Goal: Task Accomplishment & Management: Manage account settings

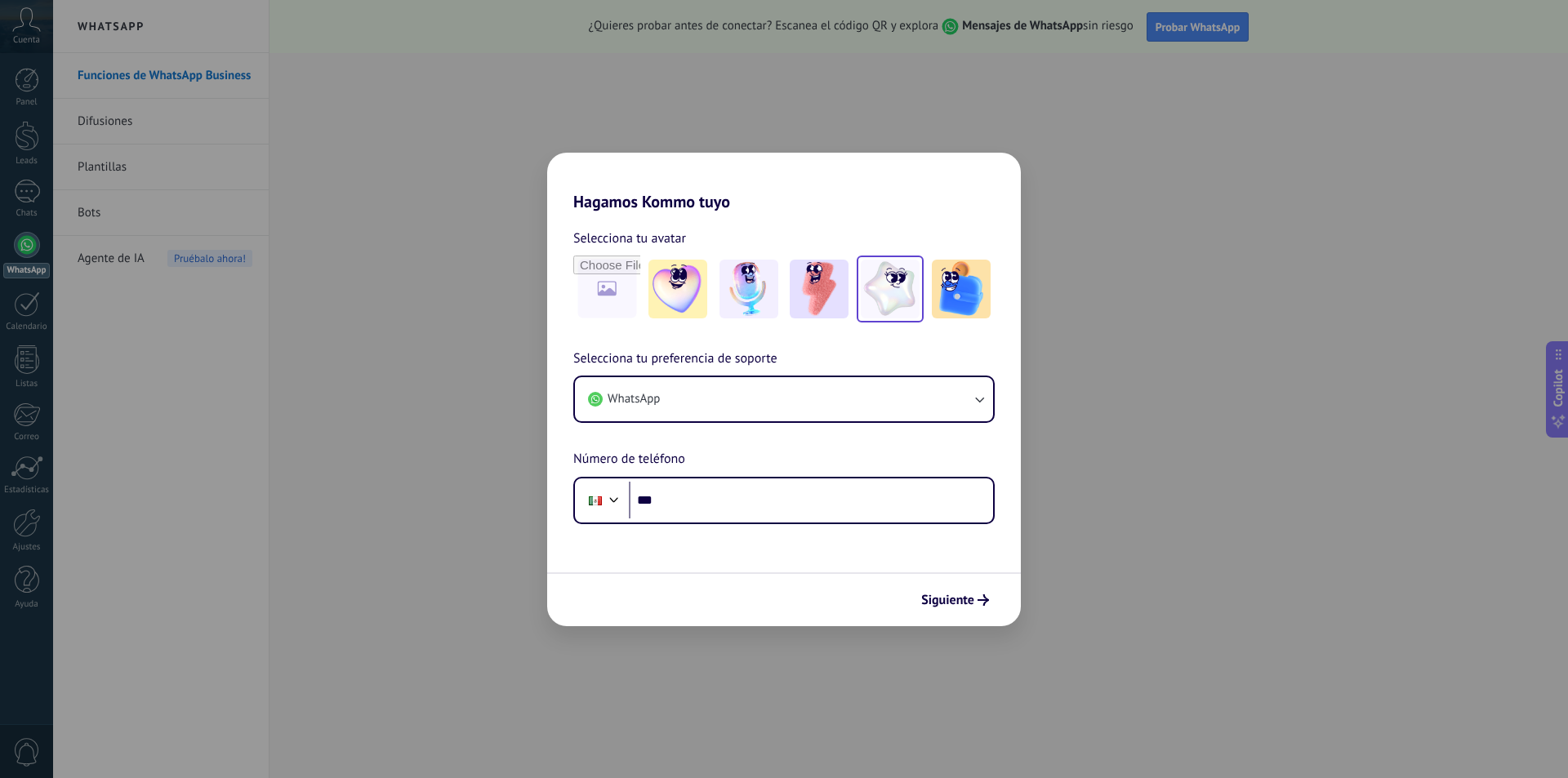
click at [894, 296] on img at bounding box center [890, 288] width 59 height 59
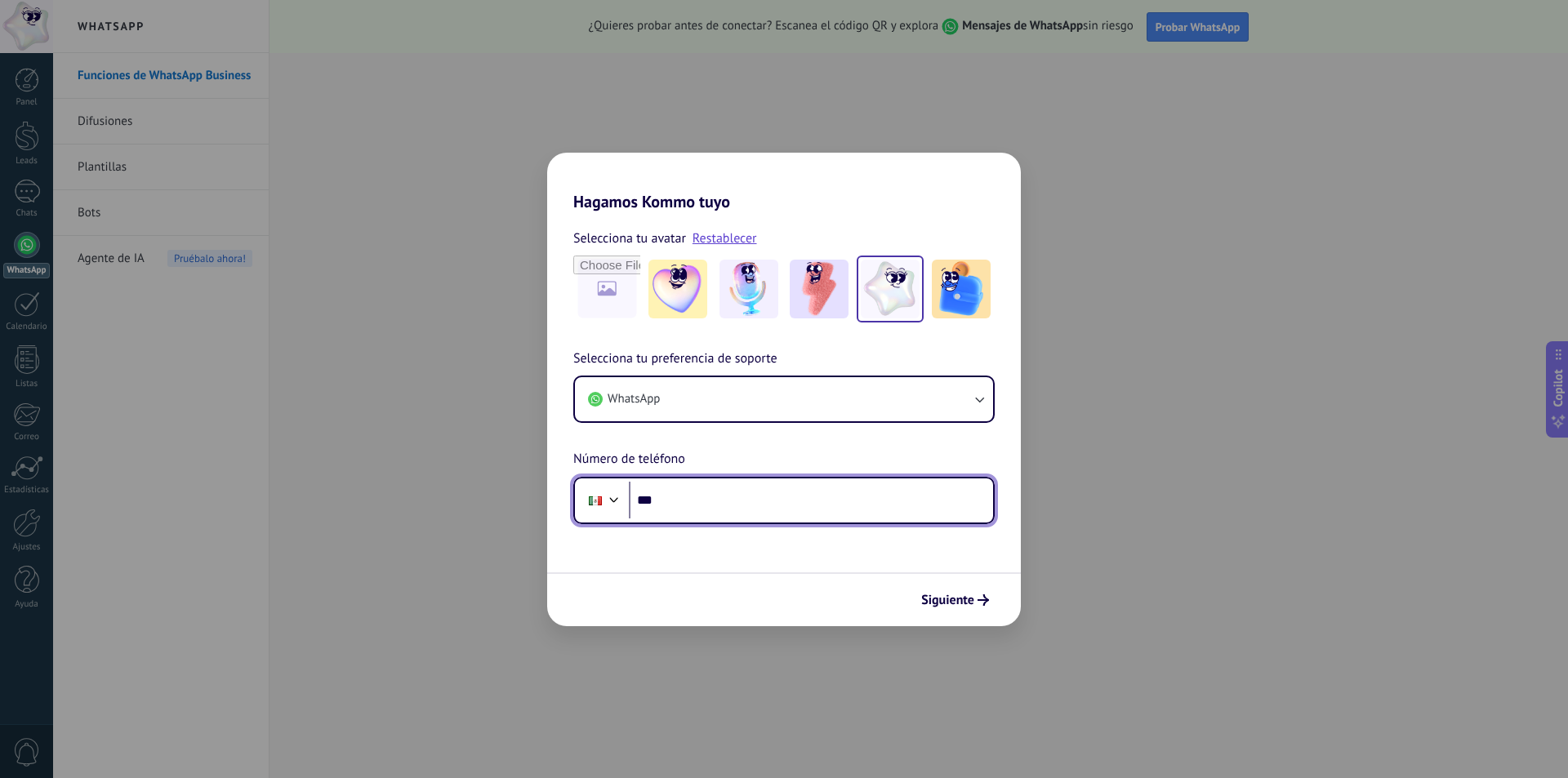
click at [766, 509] on input "***" at bounding box center [811, 501] width 364 height 38
type input "**********"
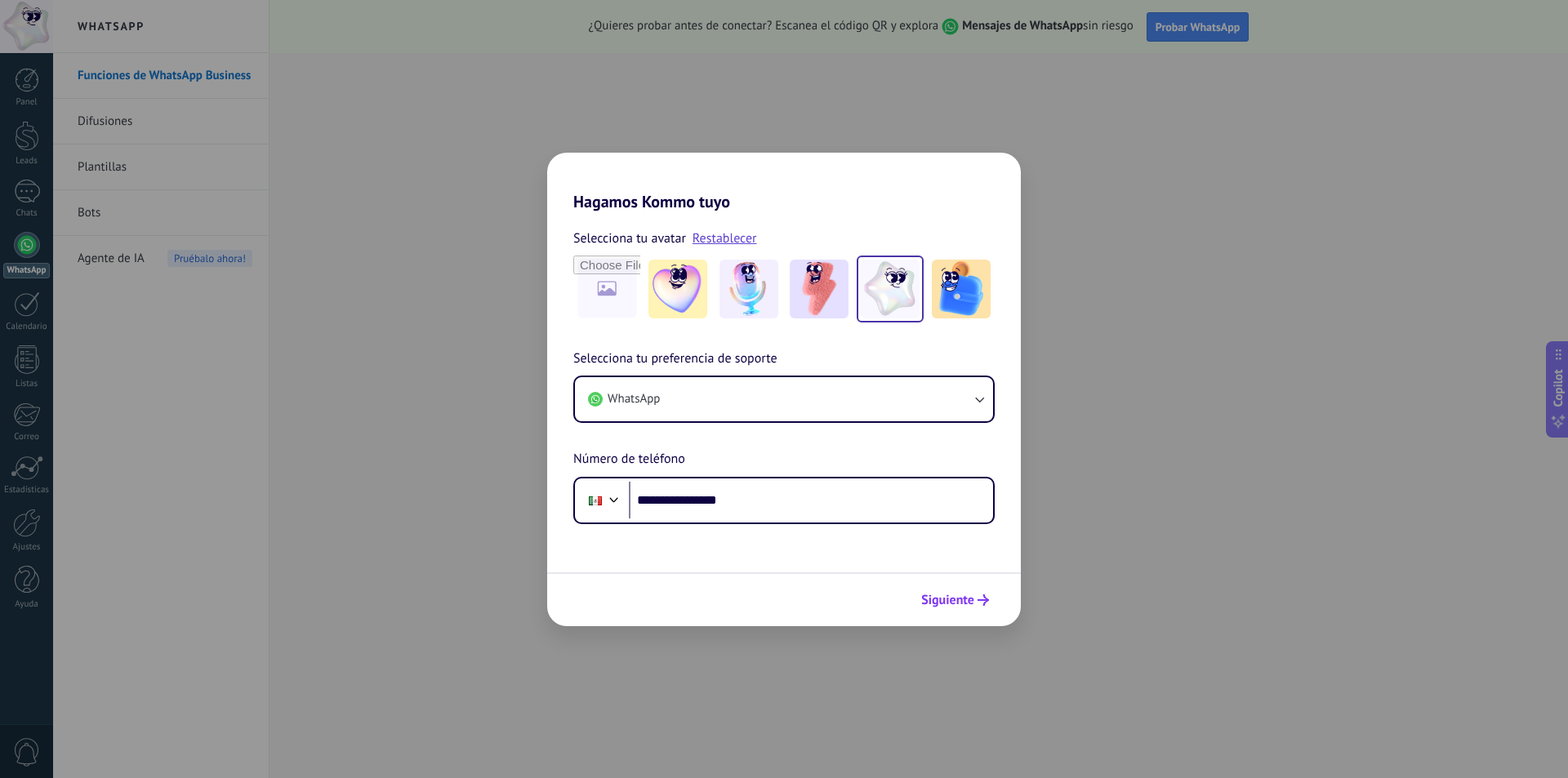
click at [938, 598] on span "Siguiente" at bounding box center [948, 600] width 53 height 12
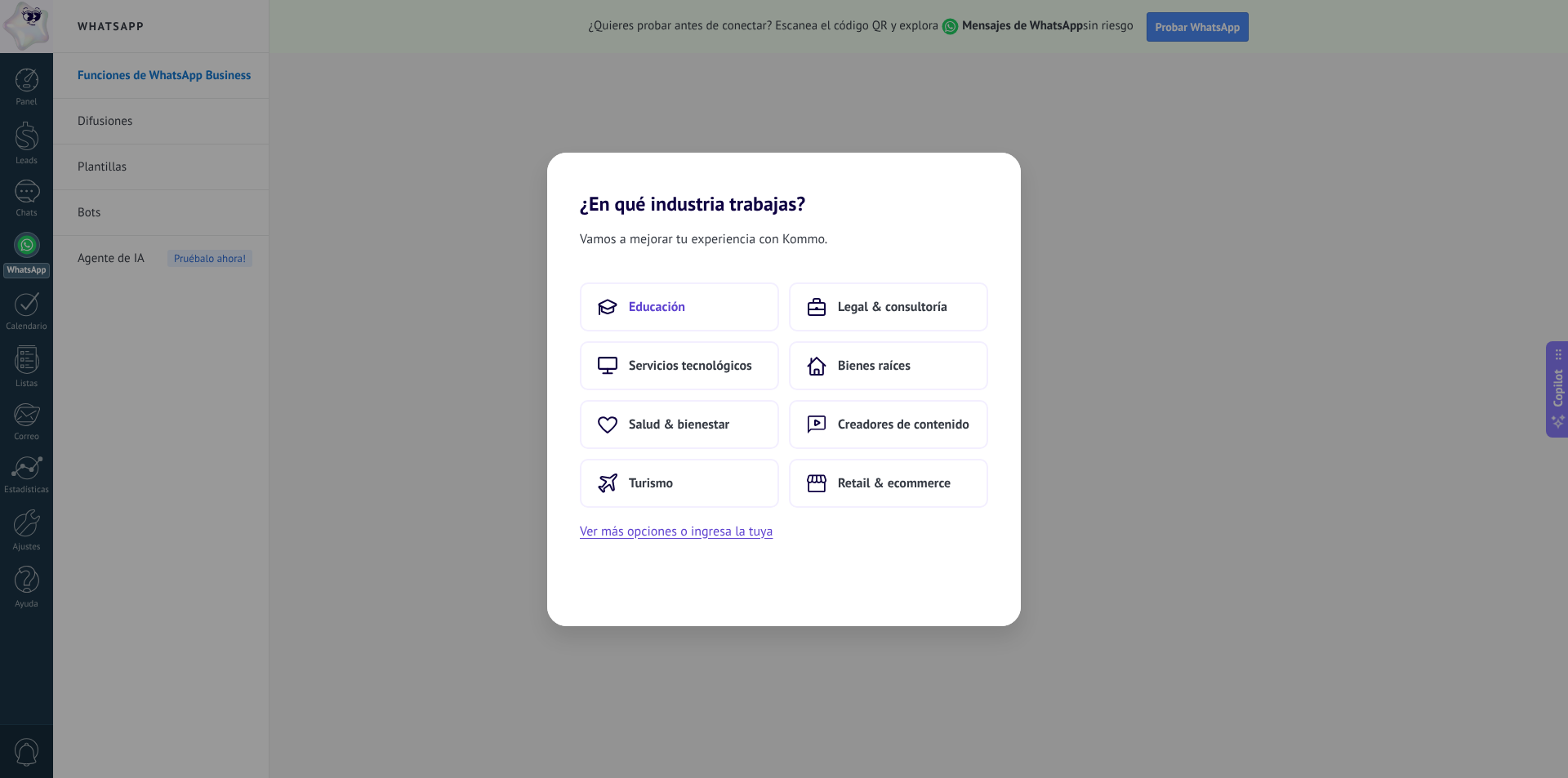
click at [710, 313] on button "Educación" at bounding box center [679, 307] width 200 height 49
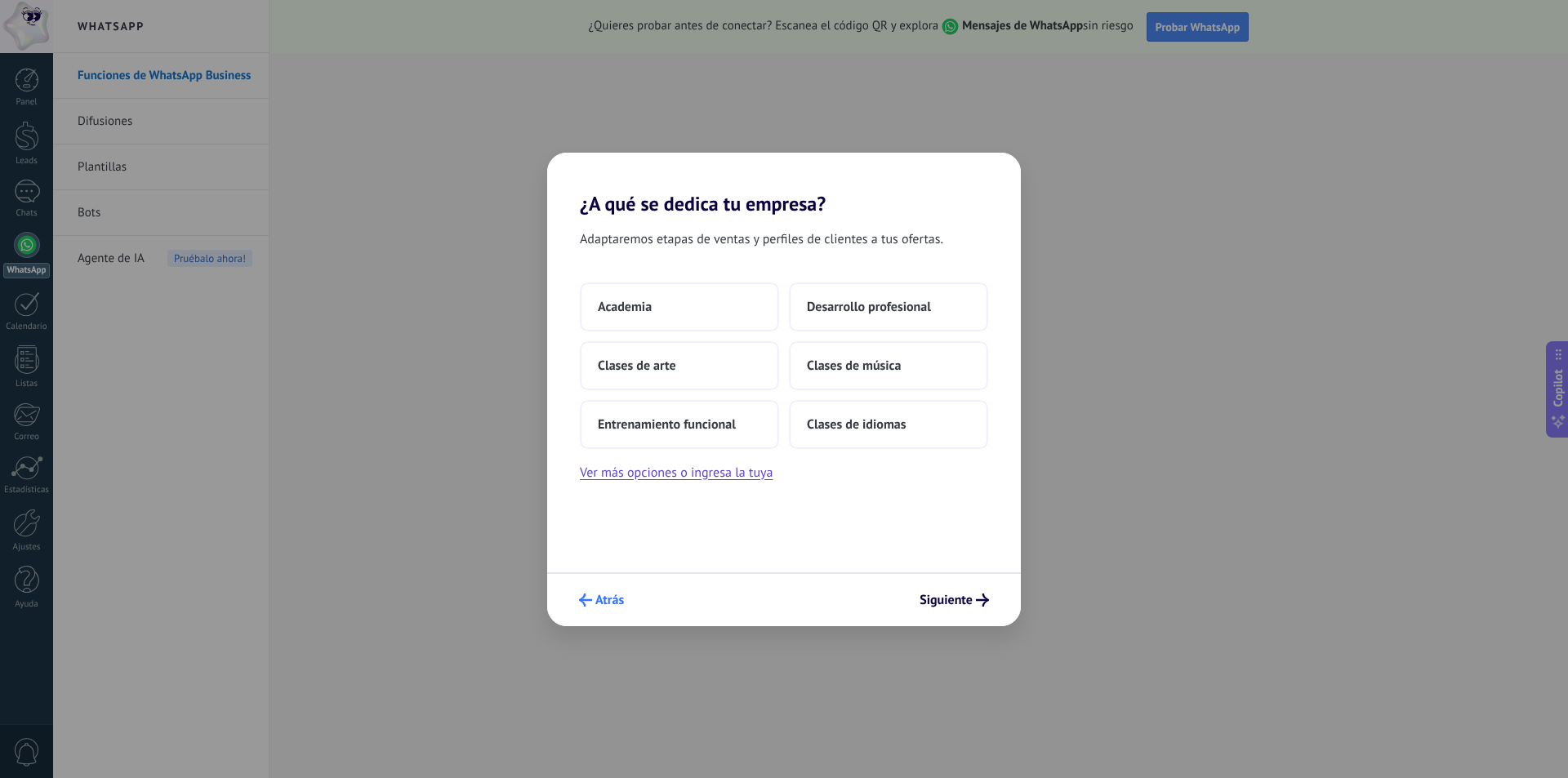
click at [594, 601] on span "Atrás" at bounding box center [601, 600] width 45 height 13
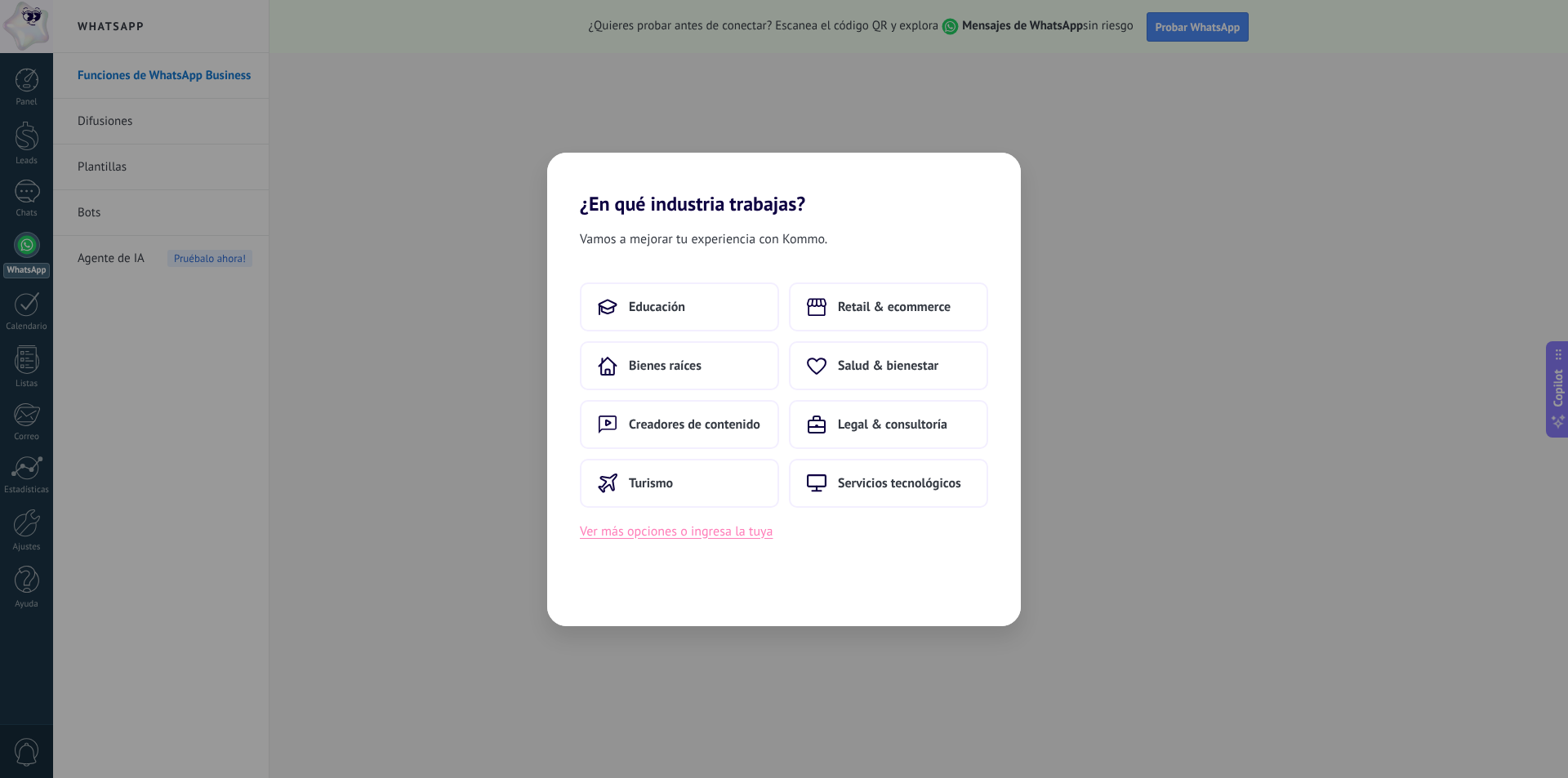
click at [670, 527] on button "Ver más opciones o ingresa la tuya" at bounding box center [676, 532] width 193 height 21
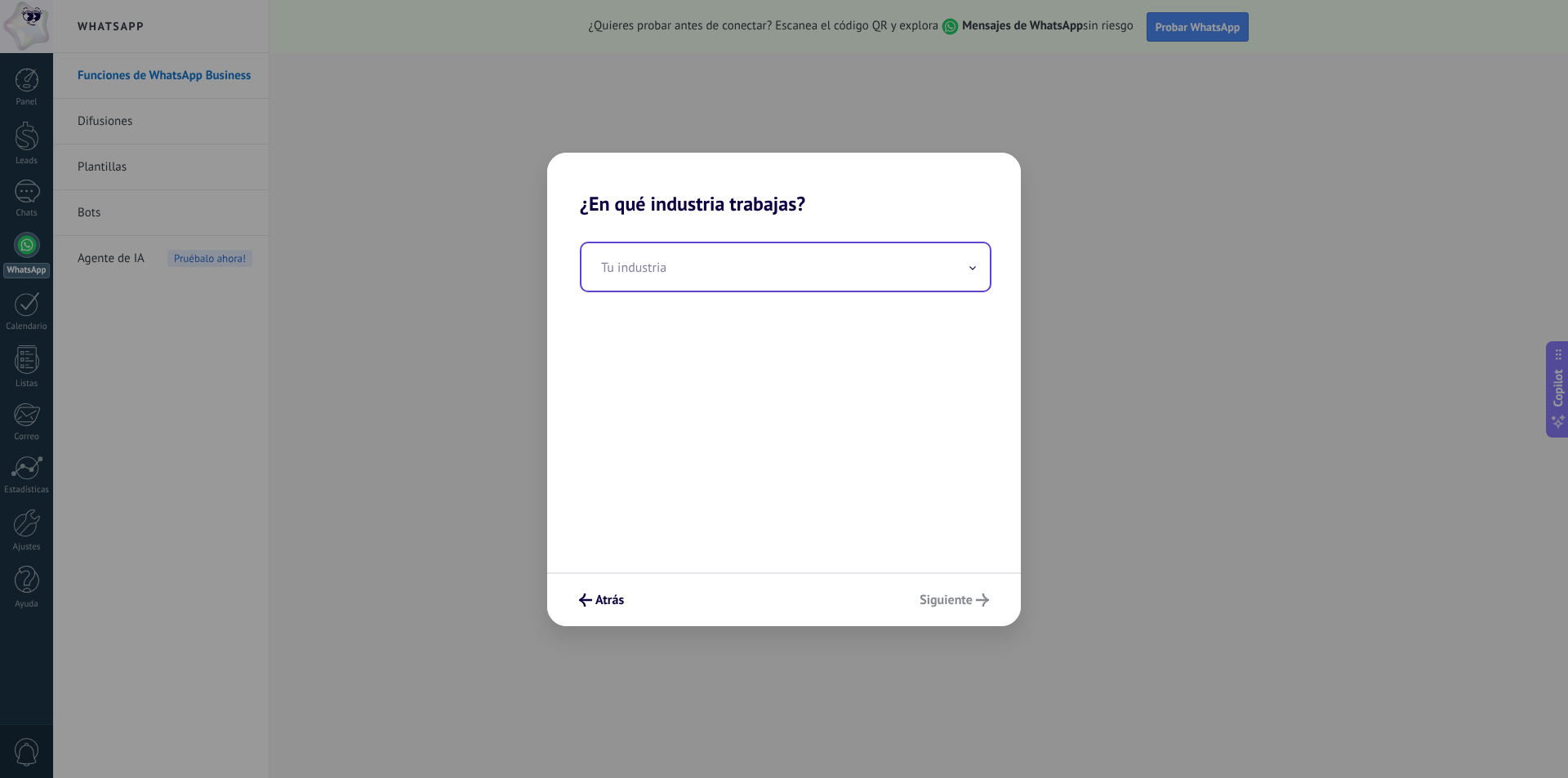
click at [697, 265] on input "text" at bounding box center [785, 266] width 408 height 47
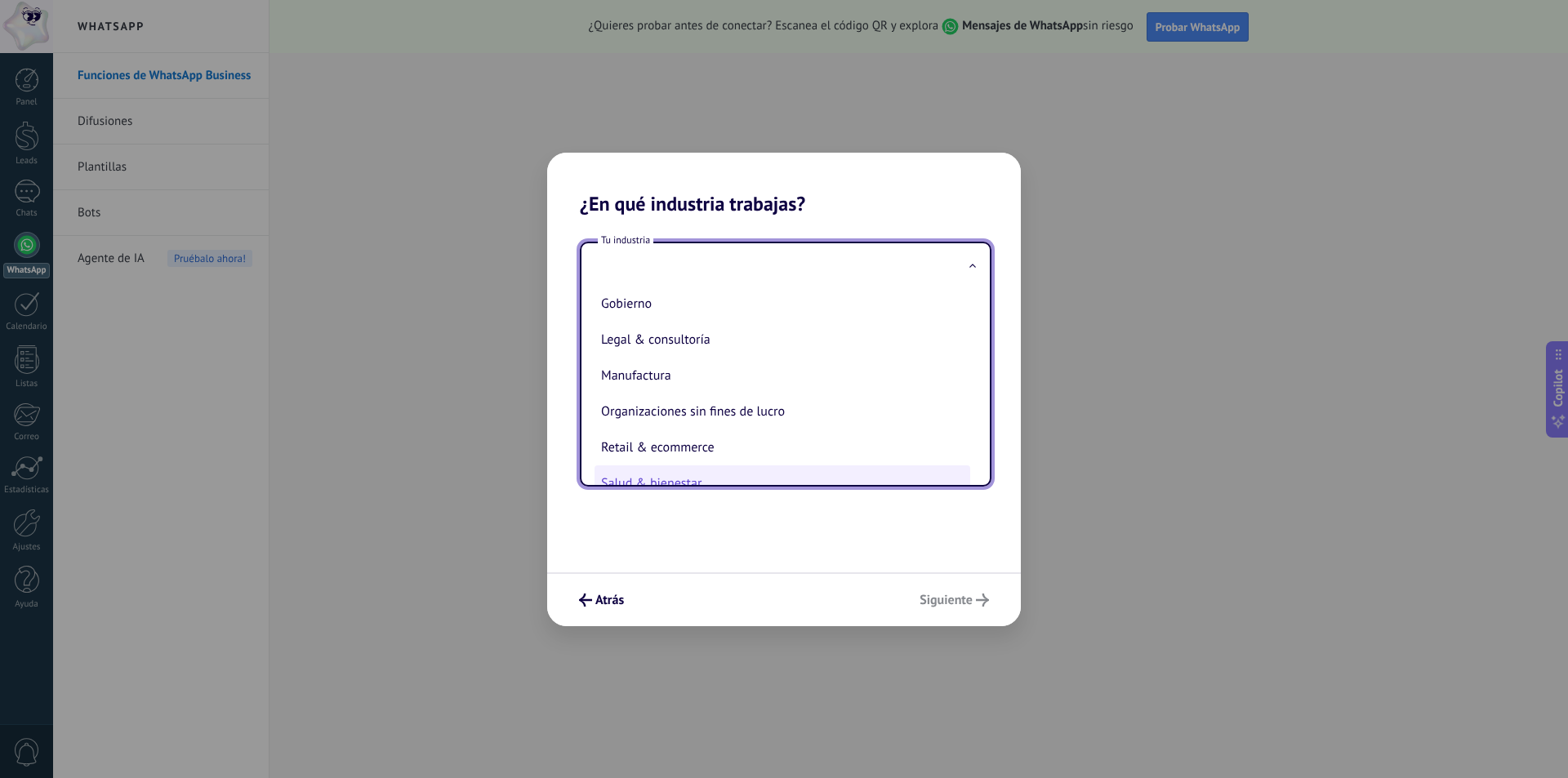
scroll to position [106, 0]
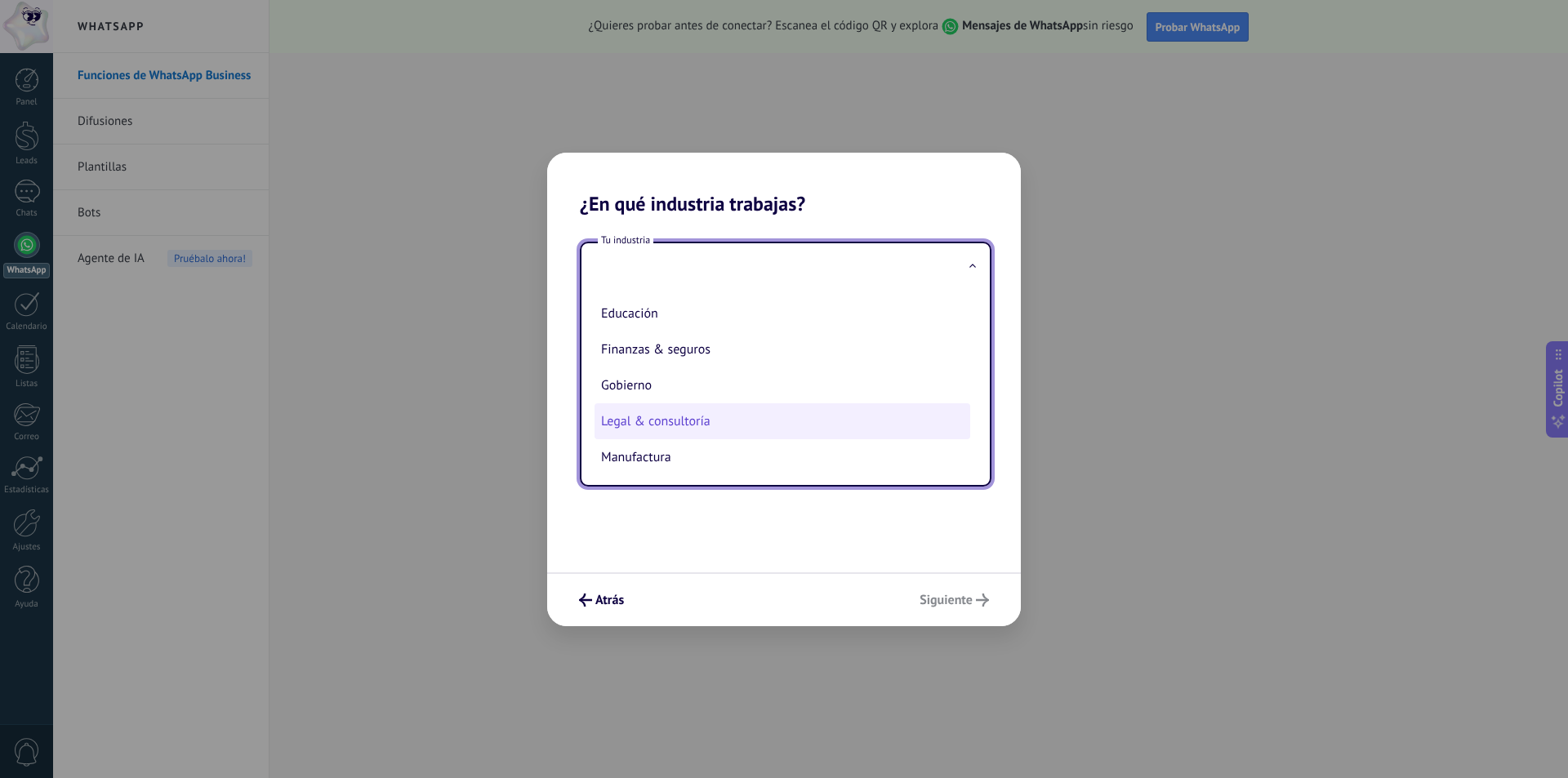
click at [728, 424] on li "Legal & consultoría" at bounding box center [782, 421] width 376 height 36
type input "**********"
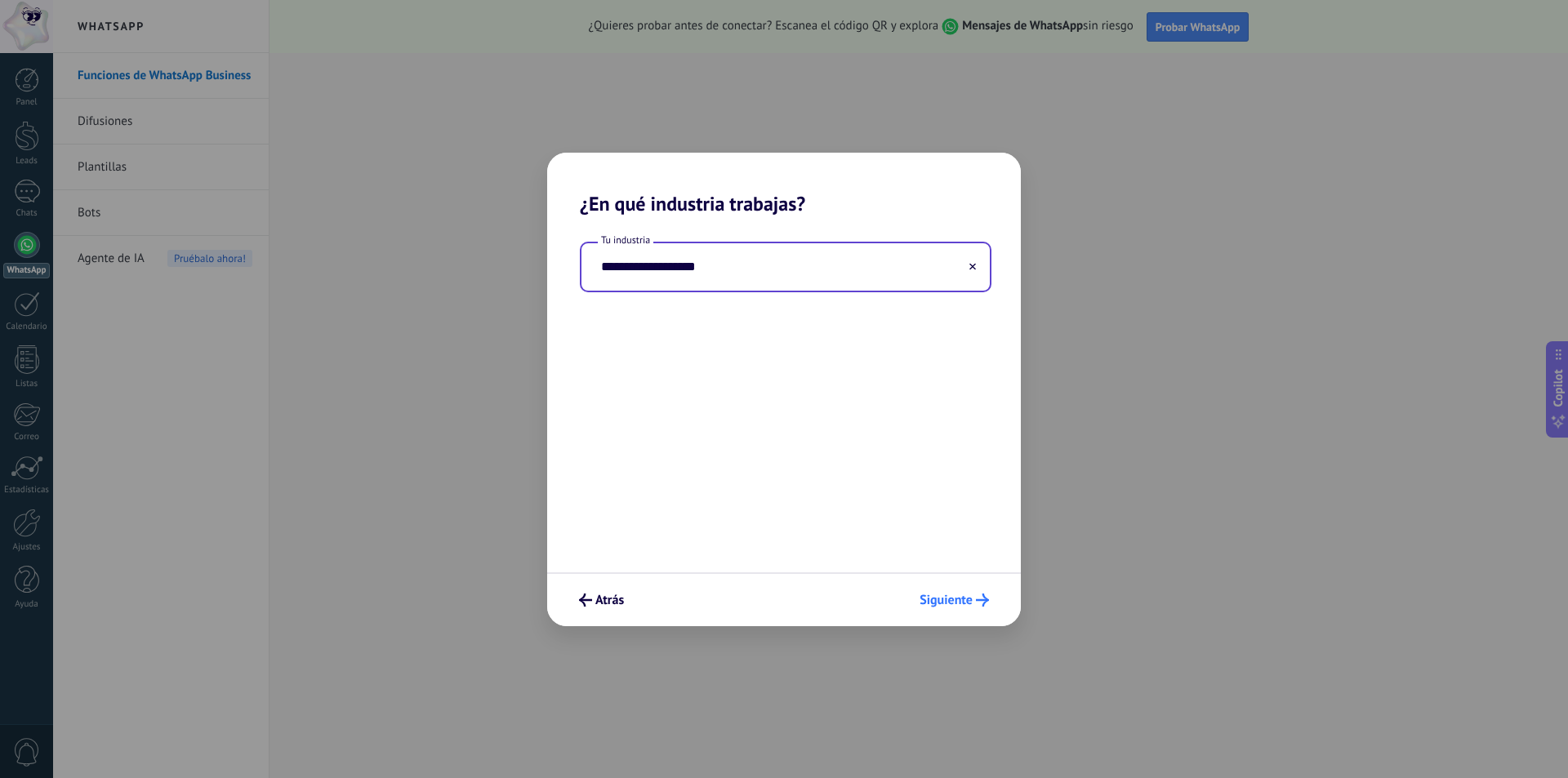
click at [942, 594] on span "Siguiente" at bounding box center [946, 600] width 53 height 12
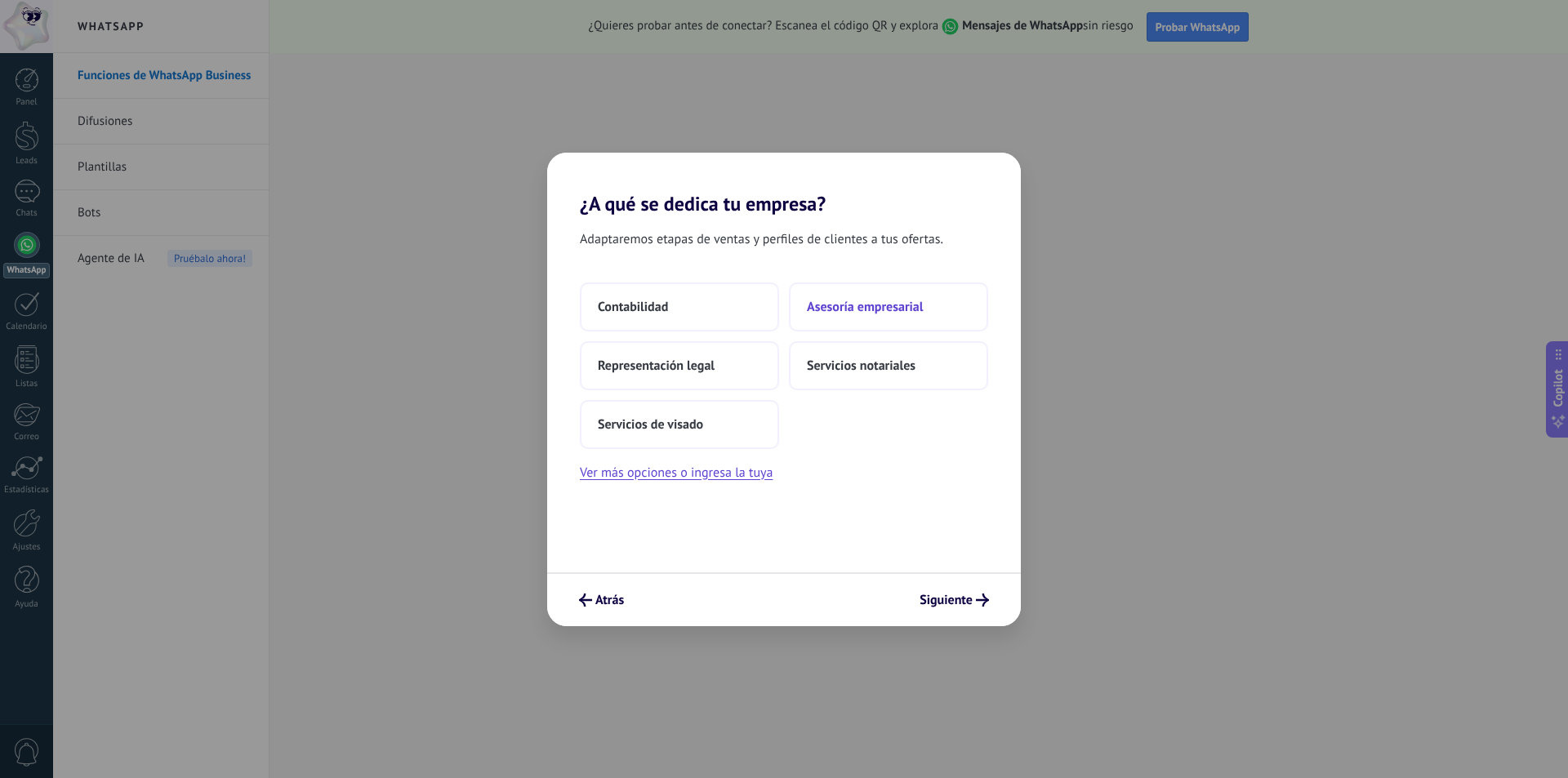
click at [868, 312] on span "Asesoría empresarial" at bounding box center [865, 307] width 116 height 16
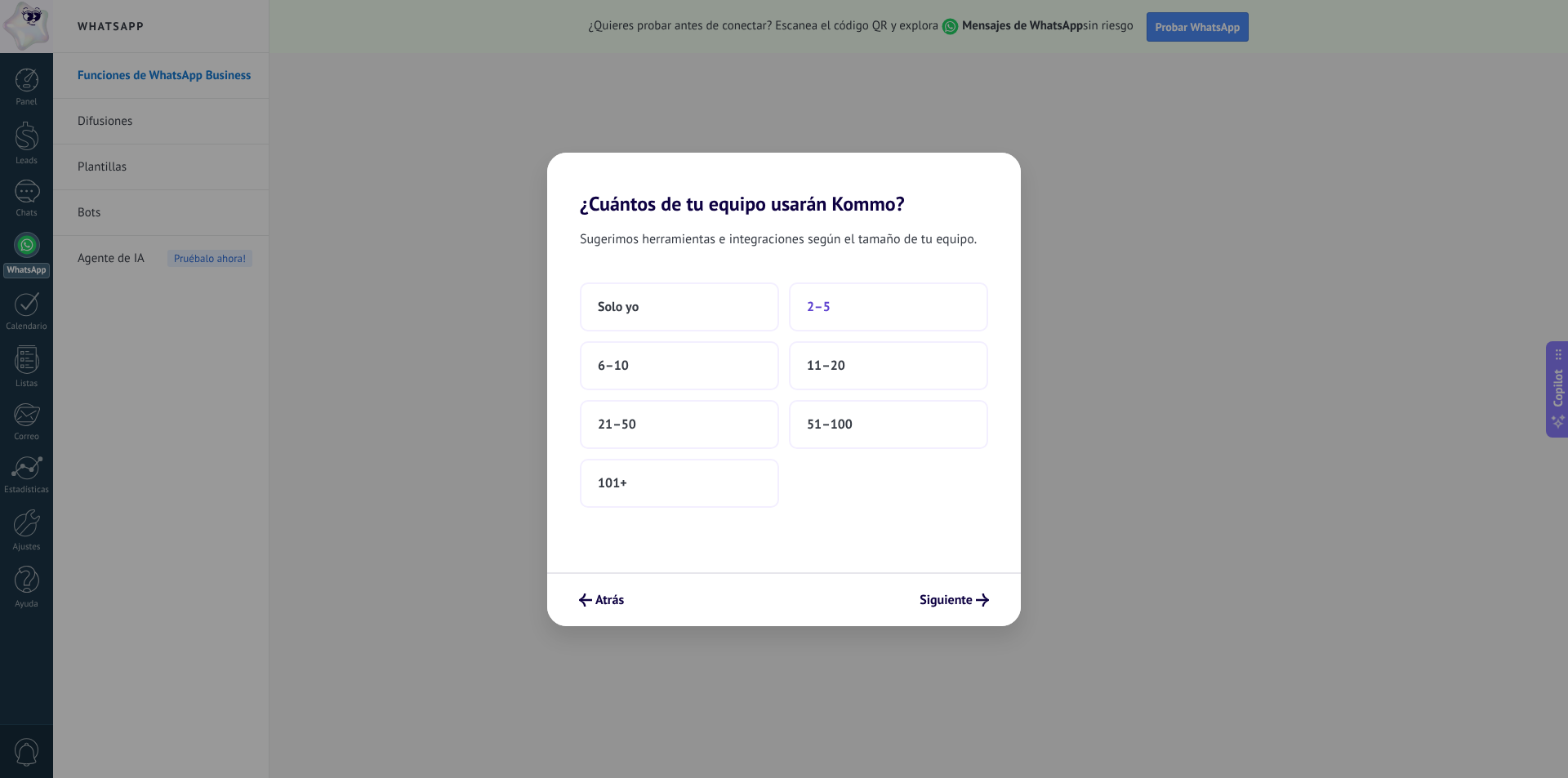
click at [896, 317] on button "2–5" at bounding box center [889, 307] width 200 height 49
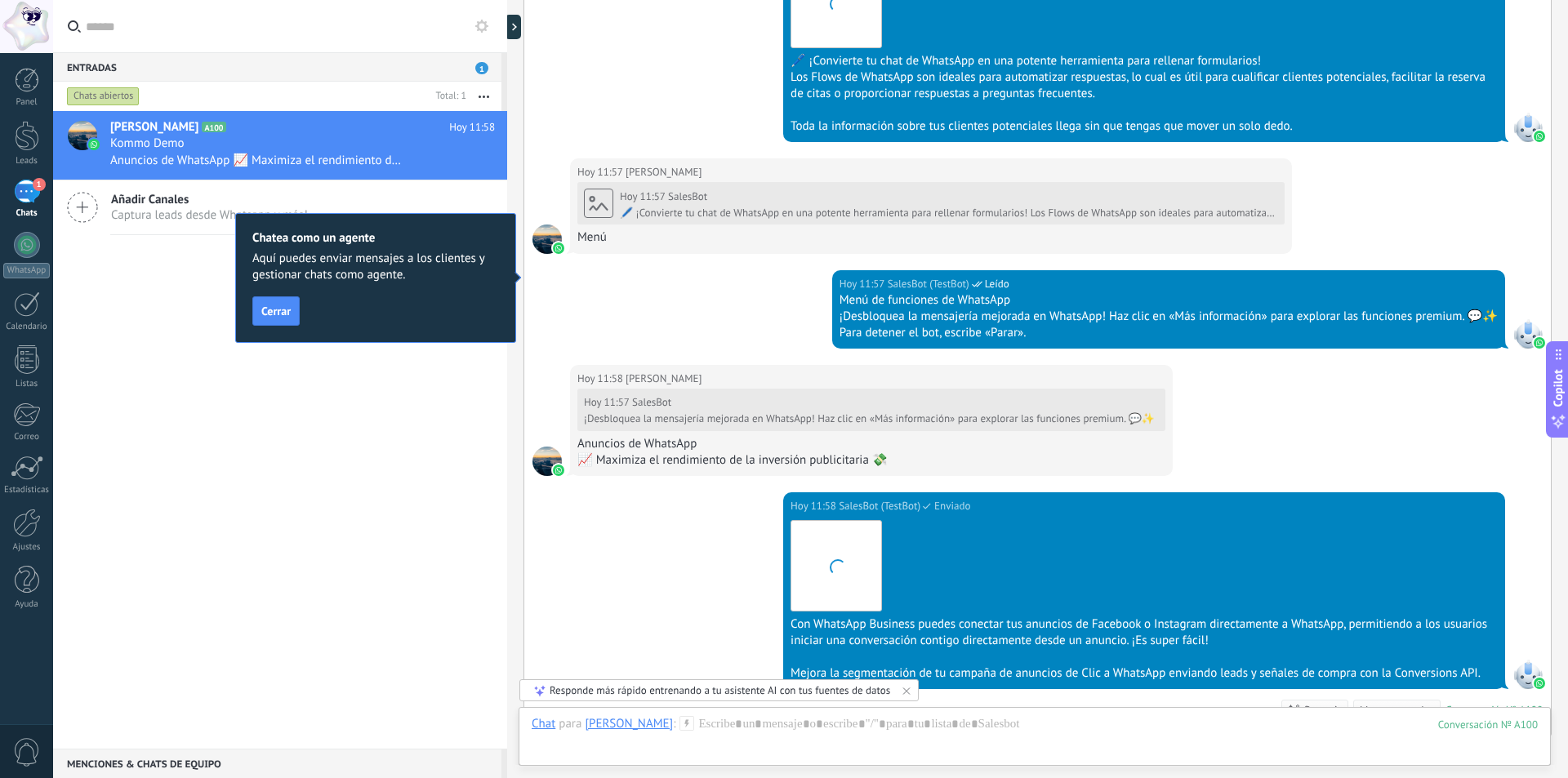
scroll to position [1414, 0]
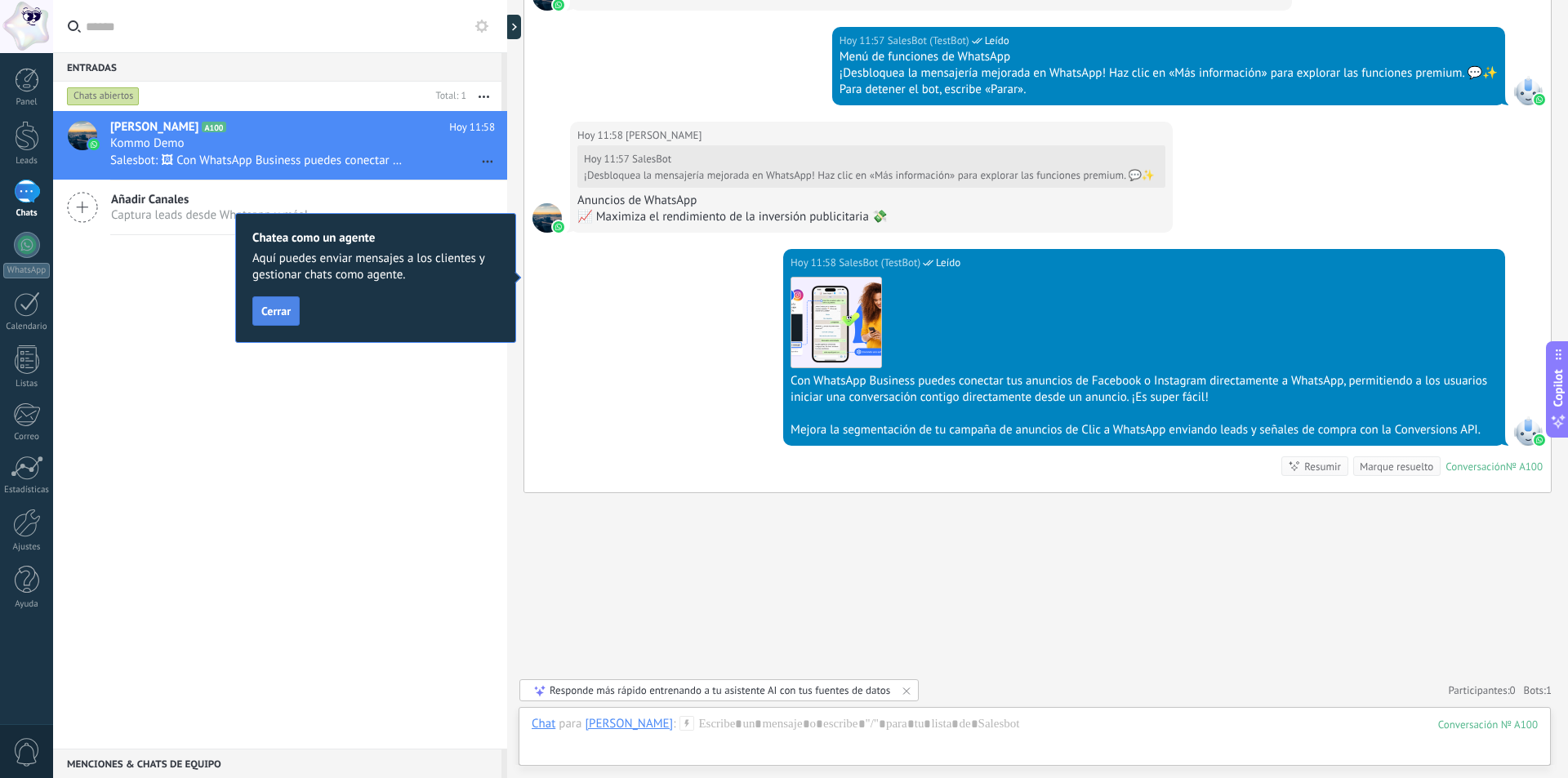
drag, startPoint x: 285, startPoint y: 296, endPoint x: 274, endPoint y: 313, distance: 20.2
click at [281, 299] on div "Chatea como un agente Aquí puedes enviar mensajes a los clientes y gestionar ch…" at bounding box center [375, 279] width 281 height 130
click at [274, 314] on span "Cerrar" at bounding box center [276, 312] width 30 height 12
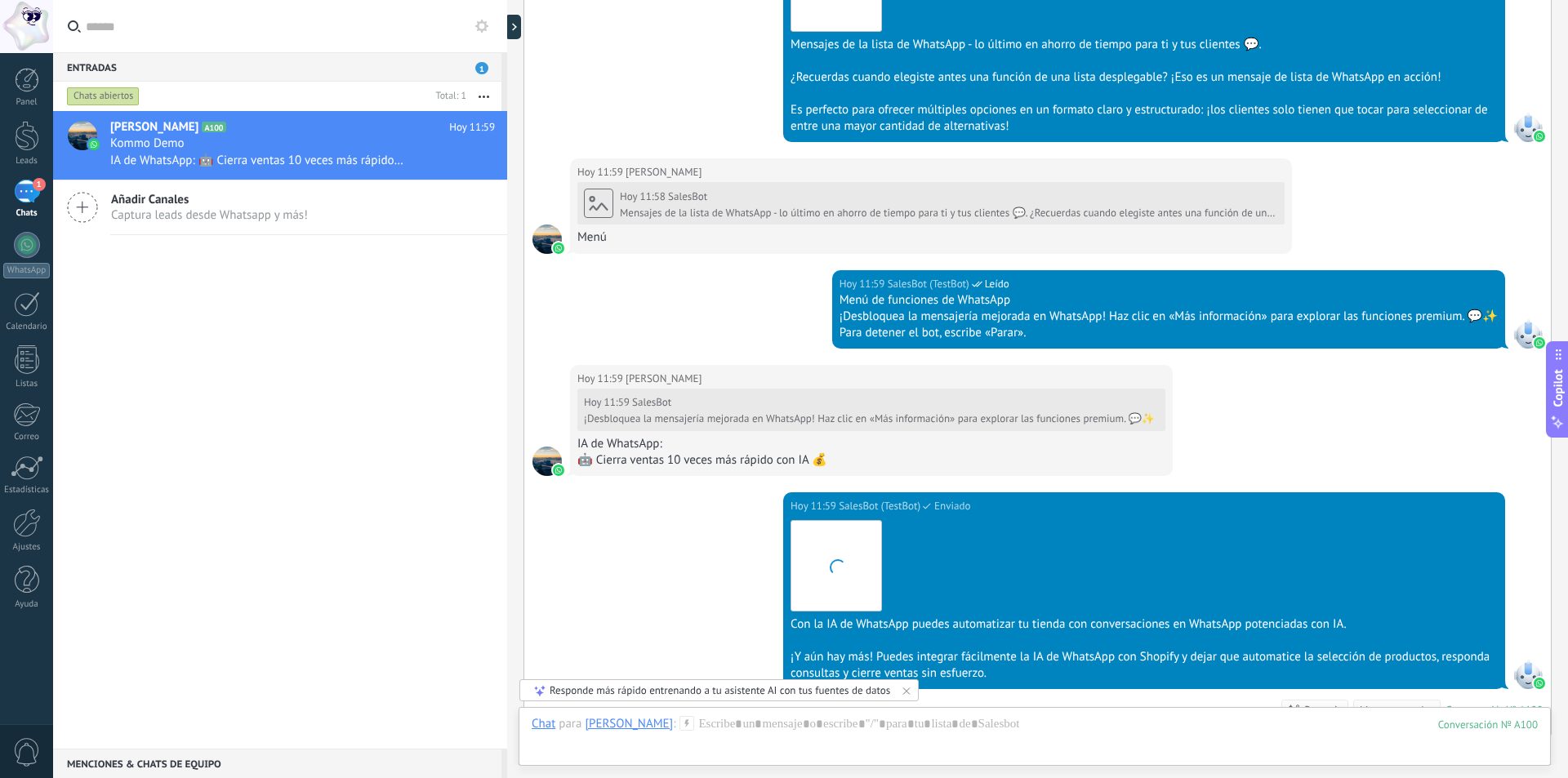
scroll to position [2541, 0]
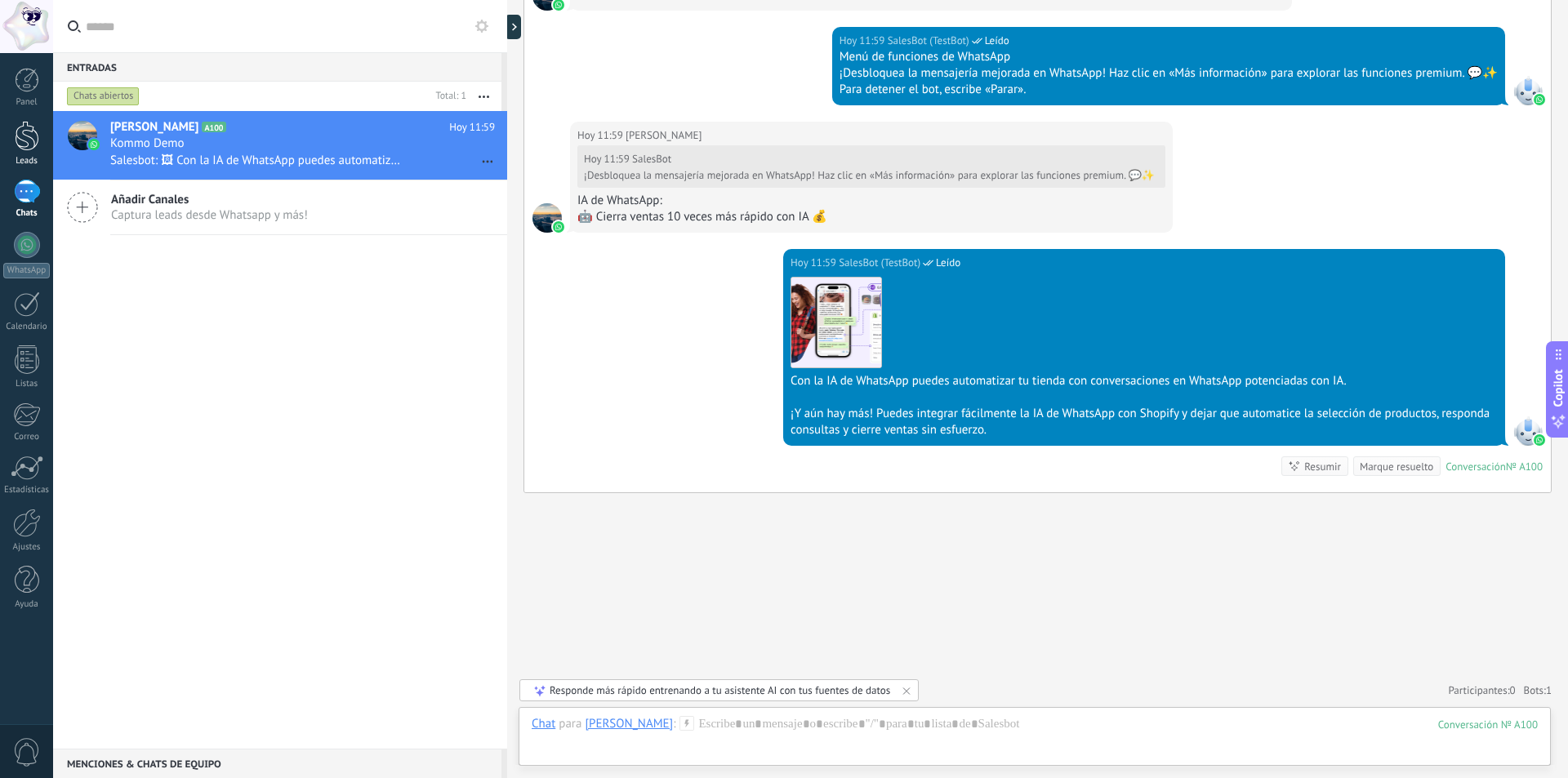
click at [31, 135] on div at bounding box center [27, 136] width 25 height 30
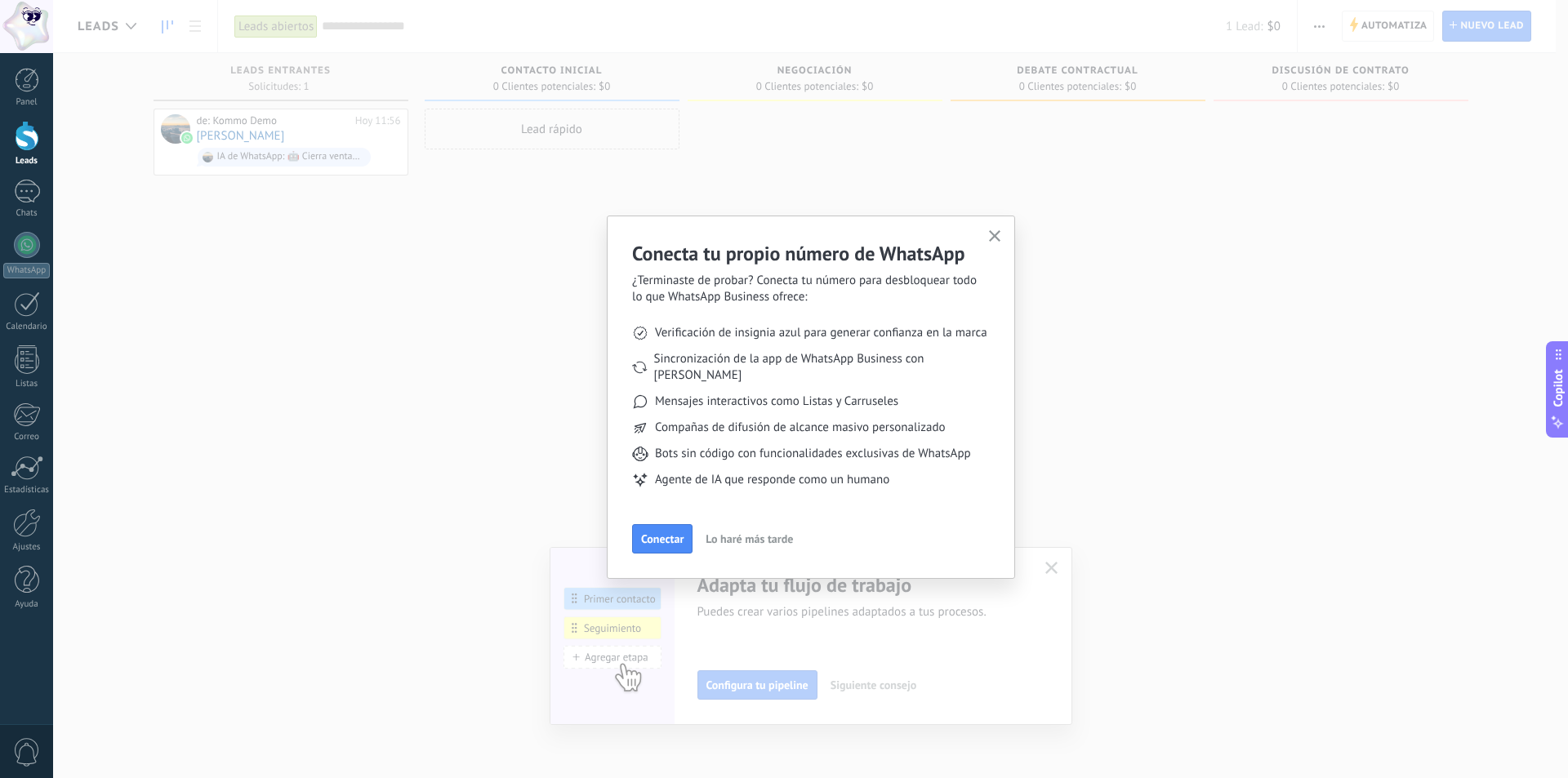
click at [755, 533] on span "Lo haré más tarde" at bounding box center [749, 539] width 87 height 12
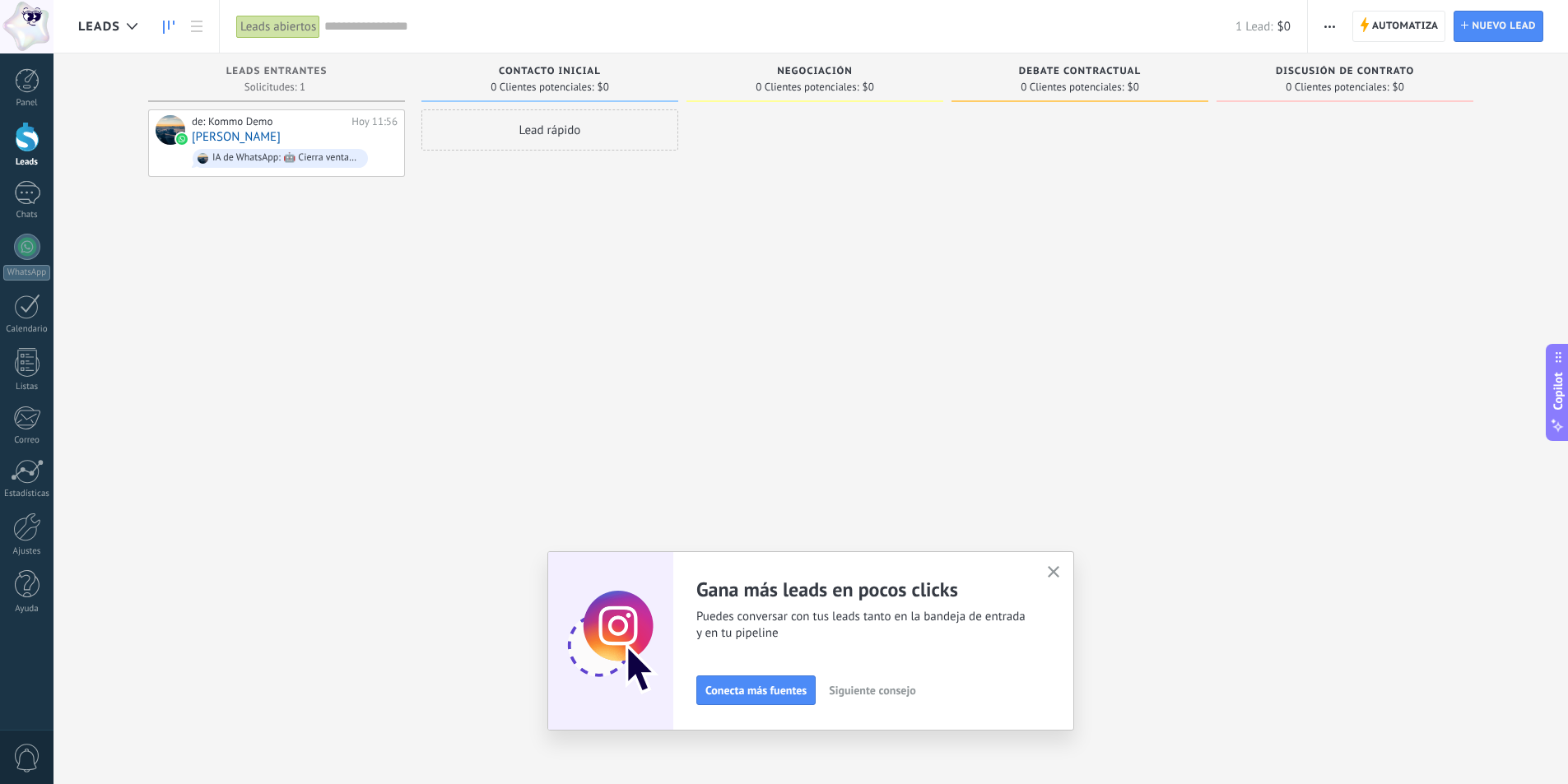
click at [1064, 576] on button "button" at bounding box center [1054, 573] width 21 height 22
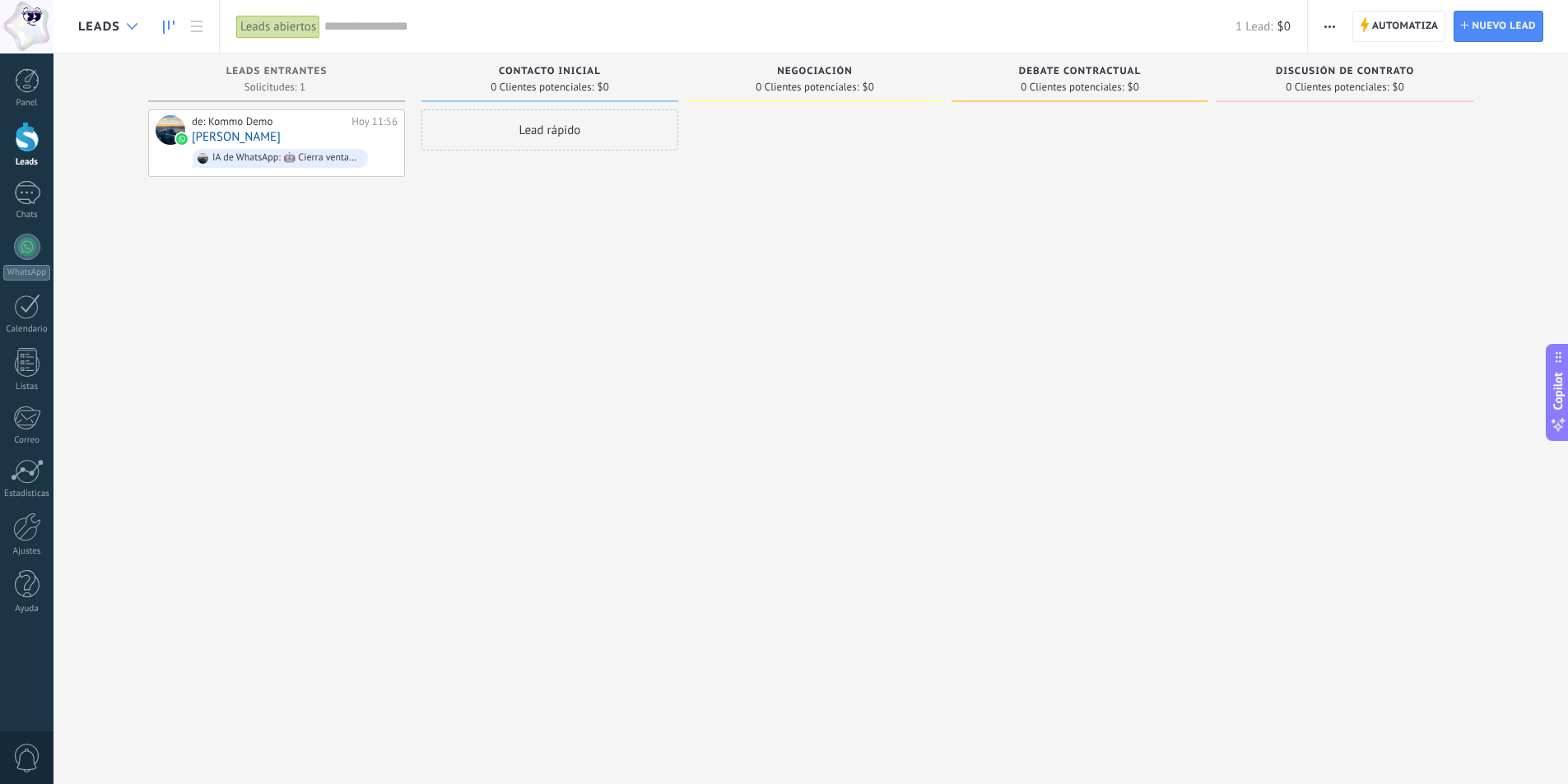
click at [135, 31] on div at bounding box center [132, 27] width 27 height 32
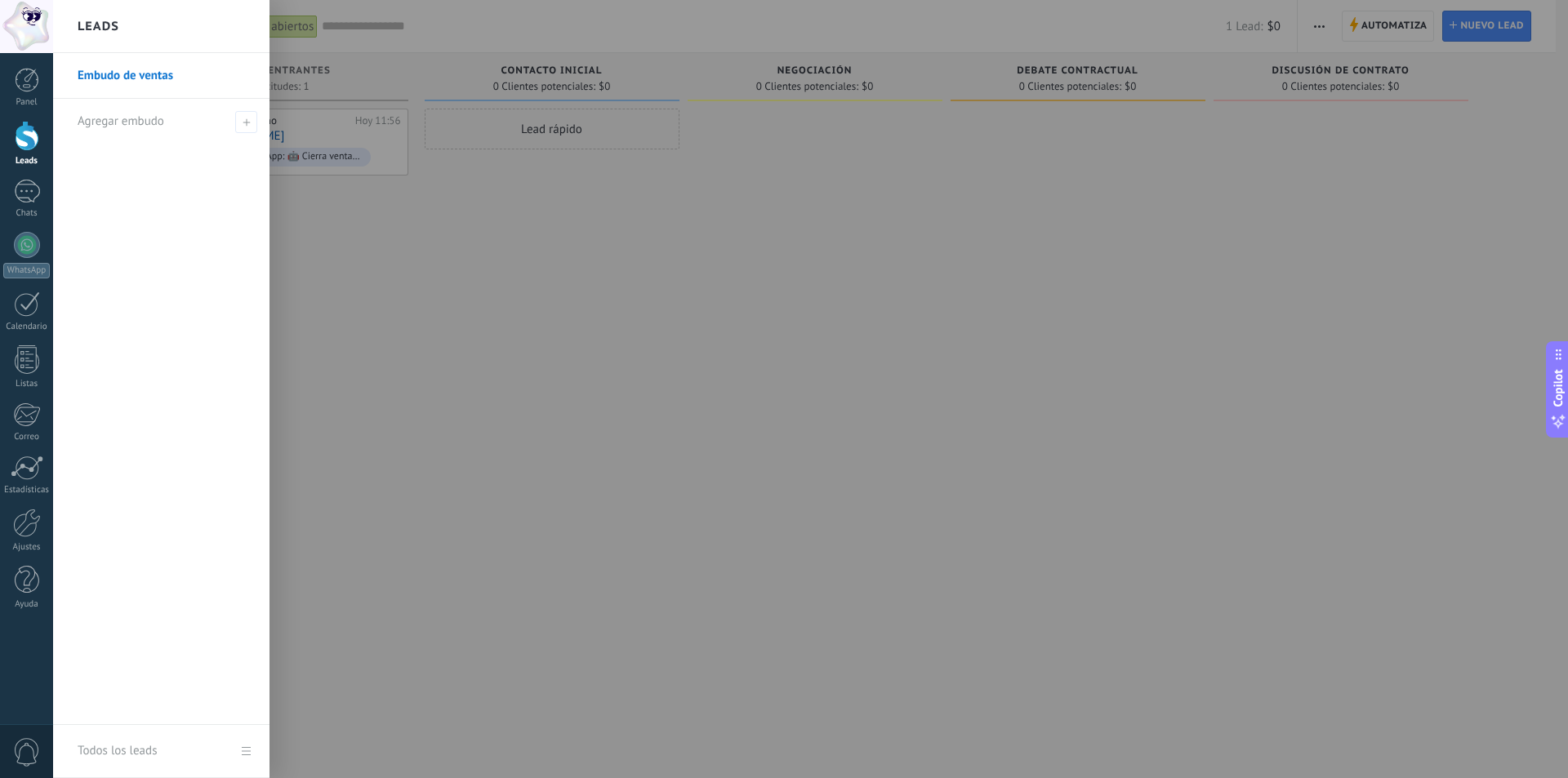
click at [318, 293] on div at bounding box center [837, 389] width 1568 height 778
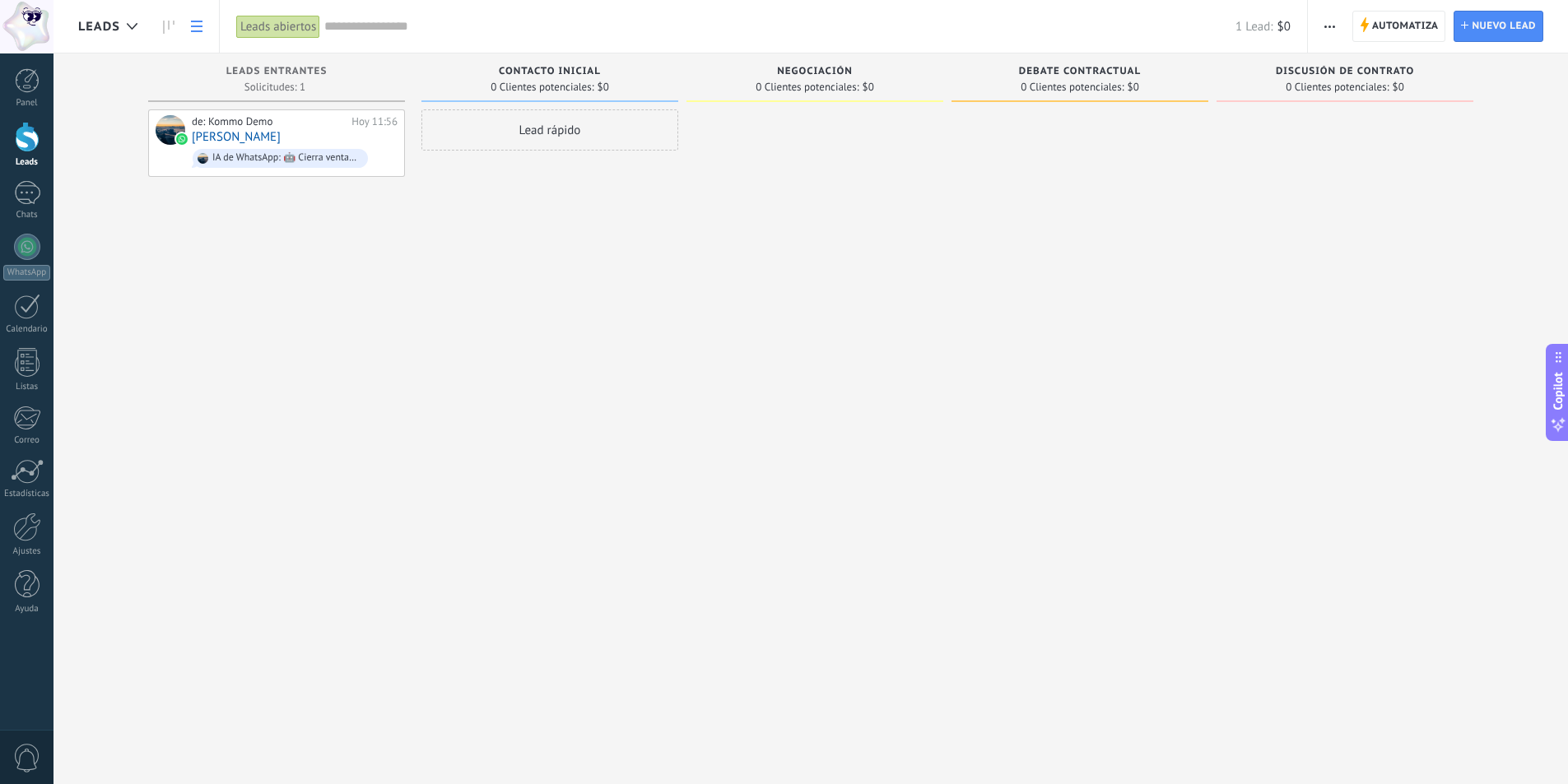
click at [201, 29] on icon at bounding box center [197, 27] width 12 height 12
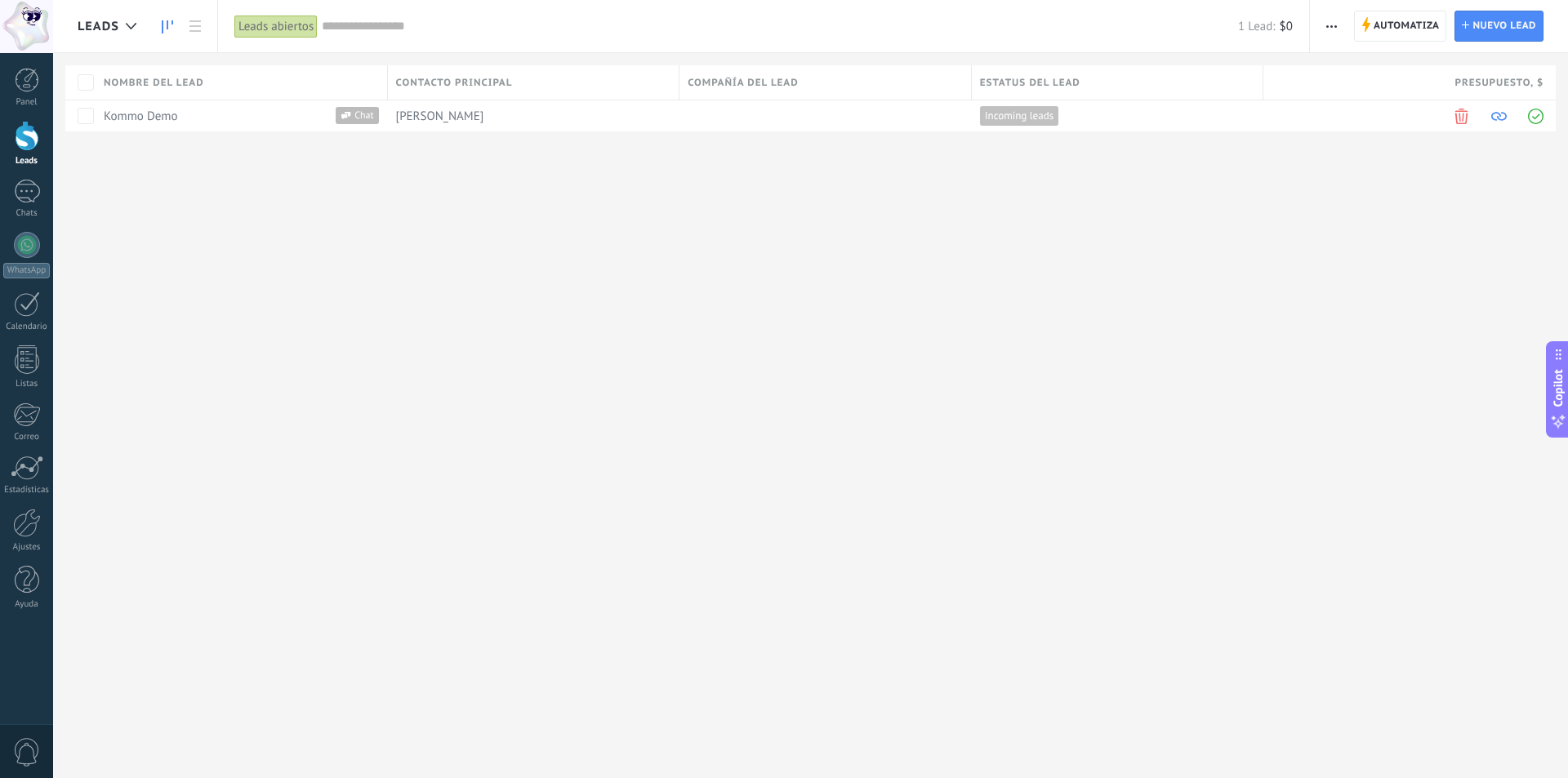
click at [160, 31] on link at bounding box center [167, 26] width 28 height 32
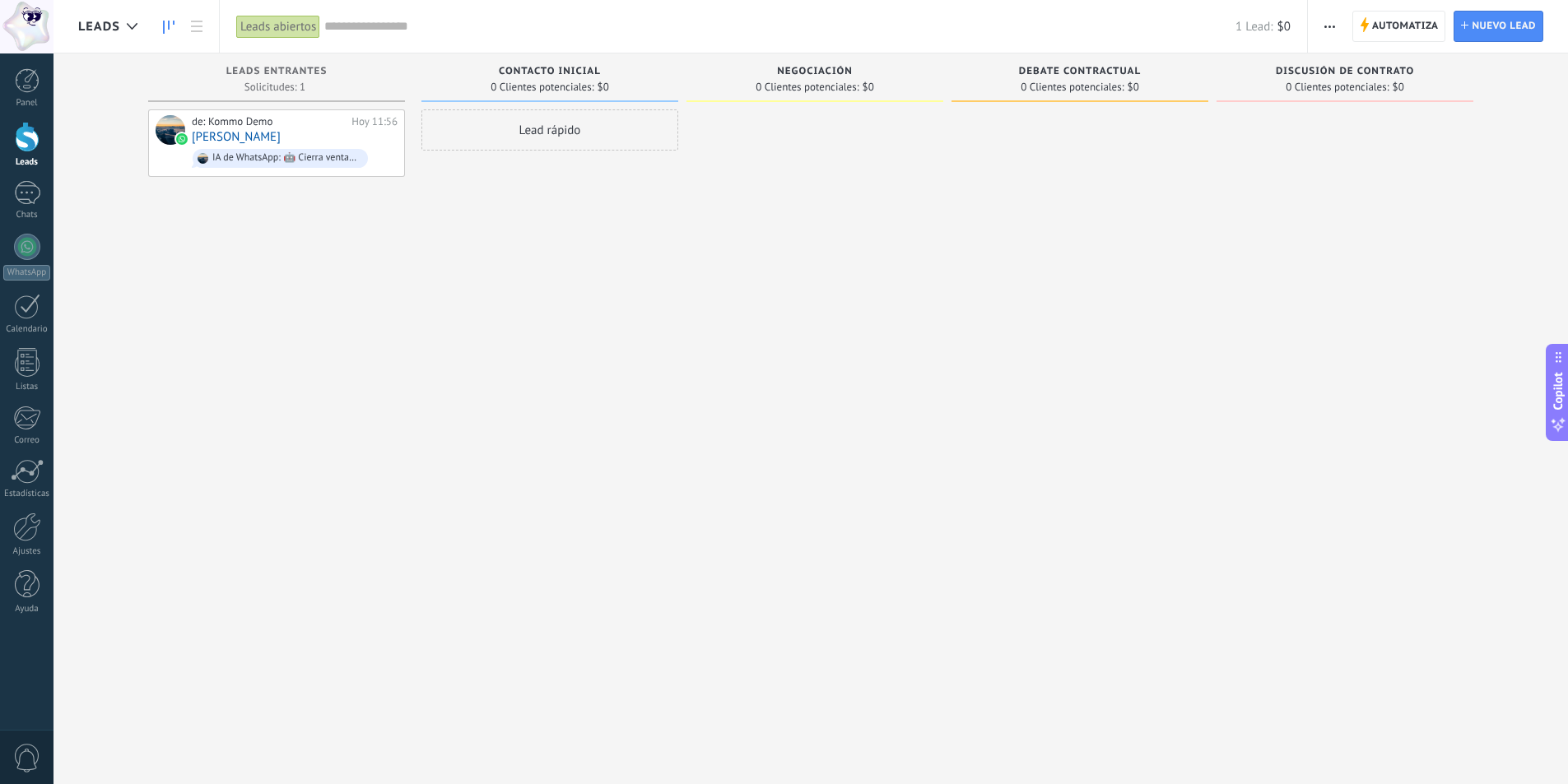
click at [1335, 30] on span "button" at bounding box center [1330, 27] width 11 height 32
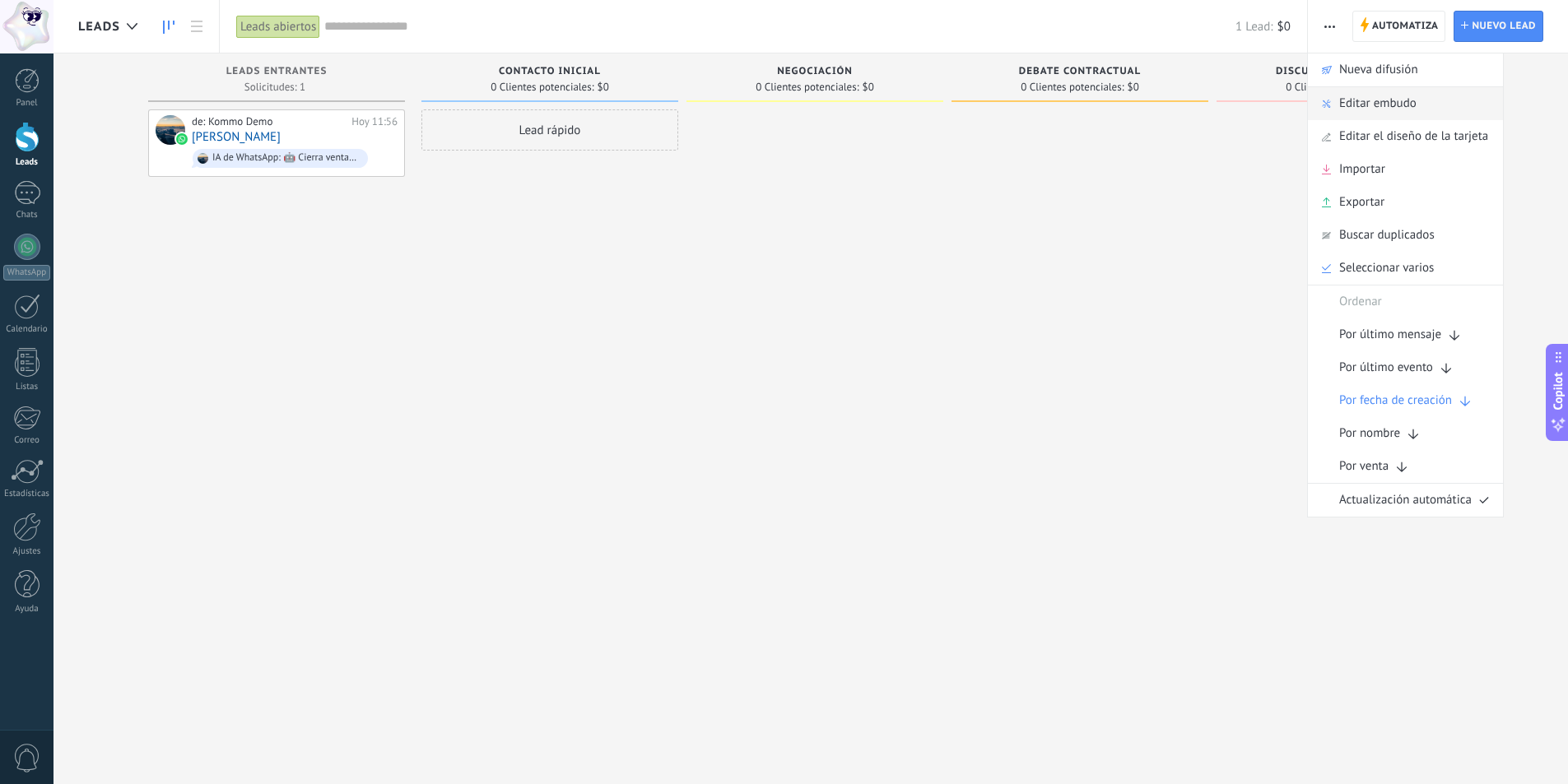
click at [1356, 105] on span "Editar embudo" at bounding box center [1378, 104] width 77 height 33
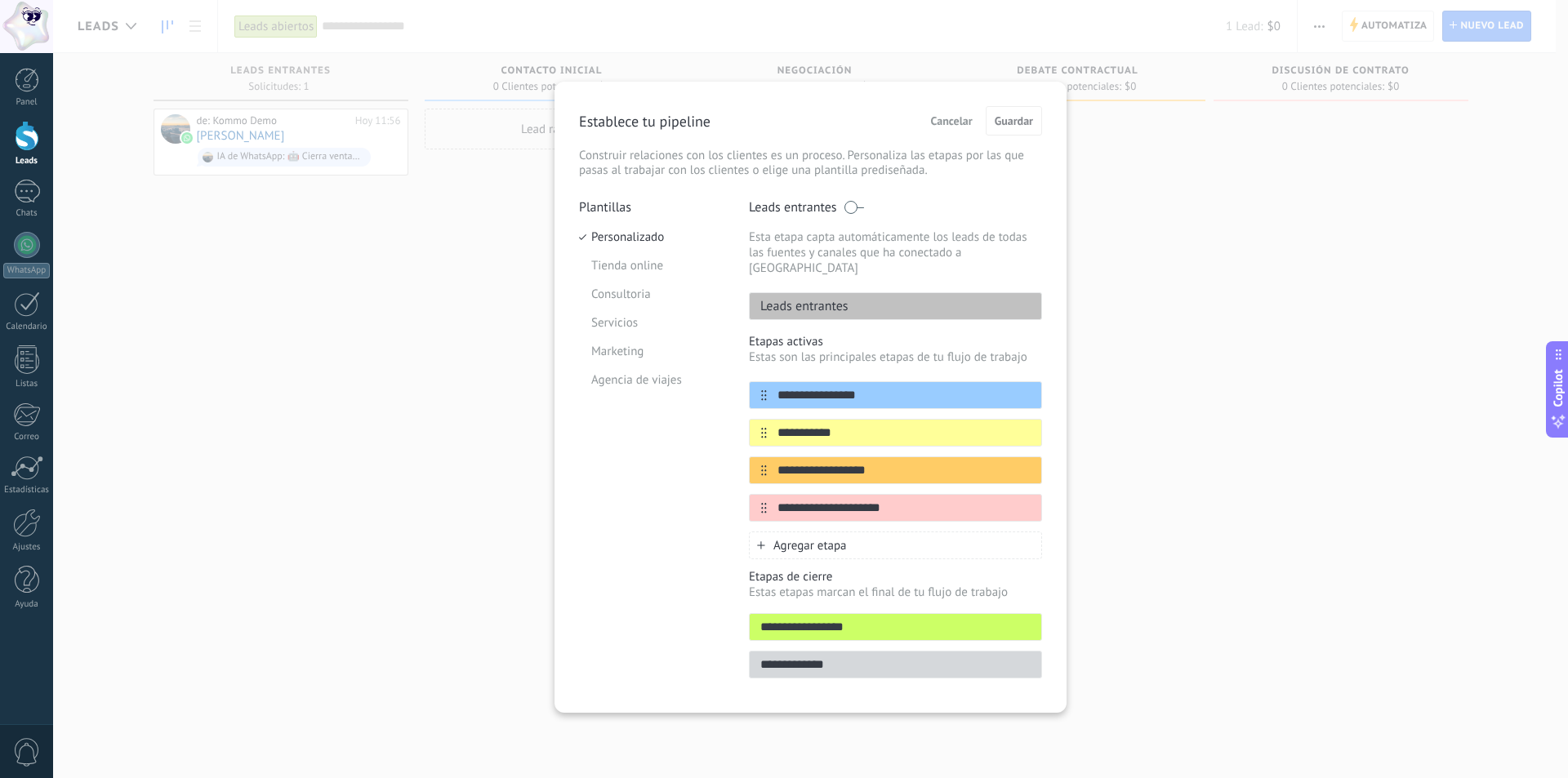
click at [969, 115] on span "Cancelar" at bounding box center [952, 121] width 42 height 12
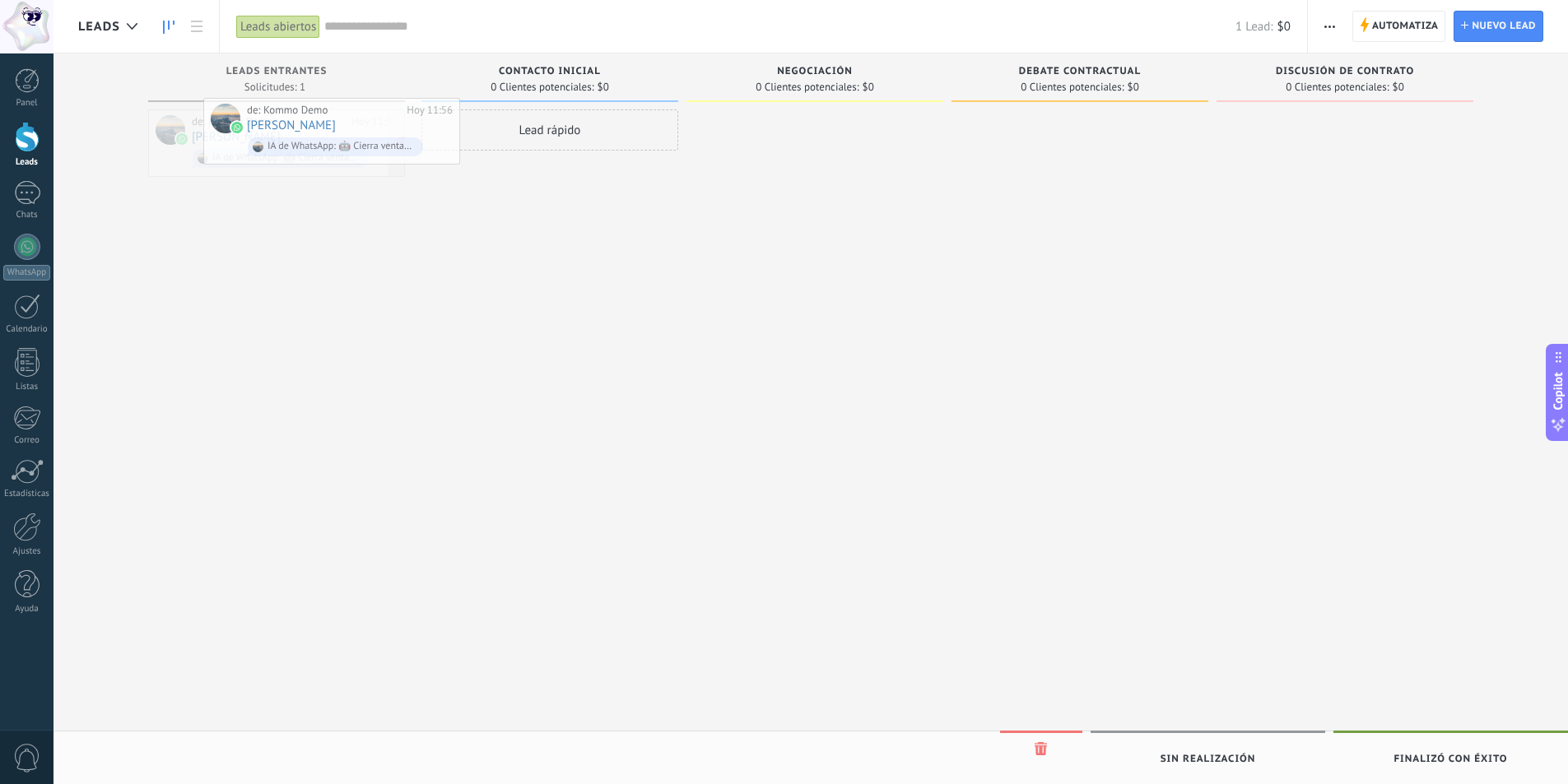
drag, startPoint x: 294, startPoint y: 133, endPoint x: 333, endPoint y: 128, distance: 39.3
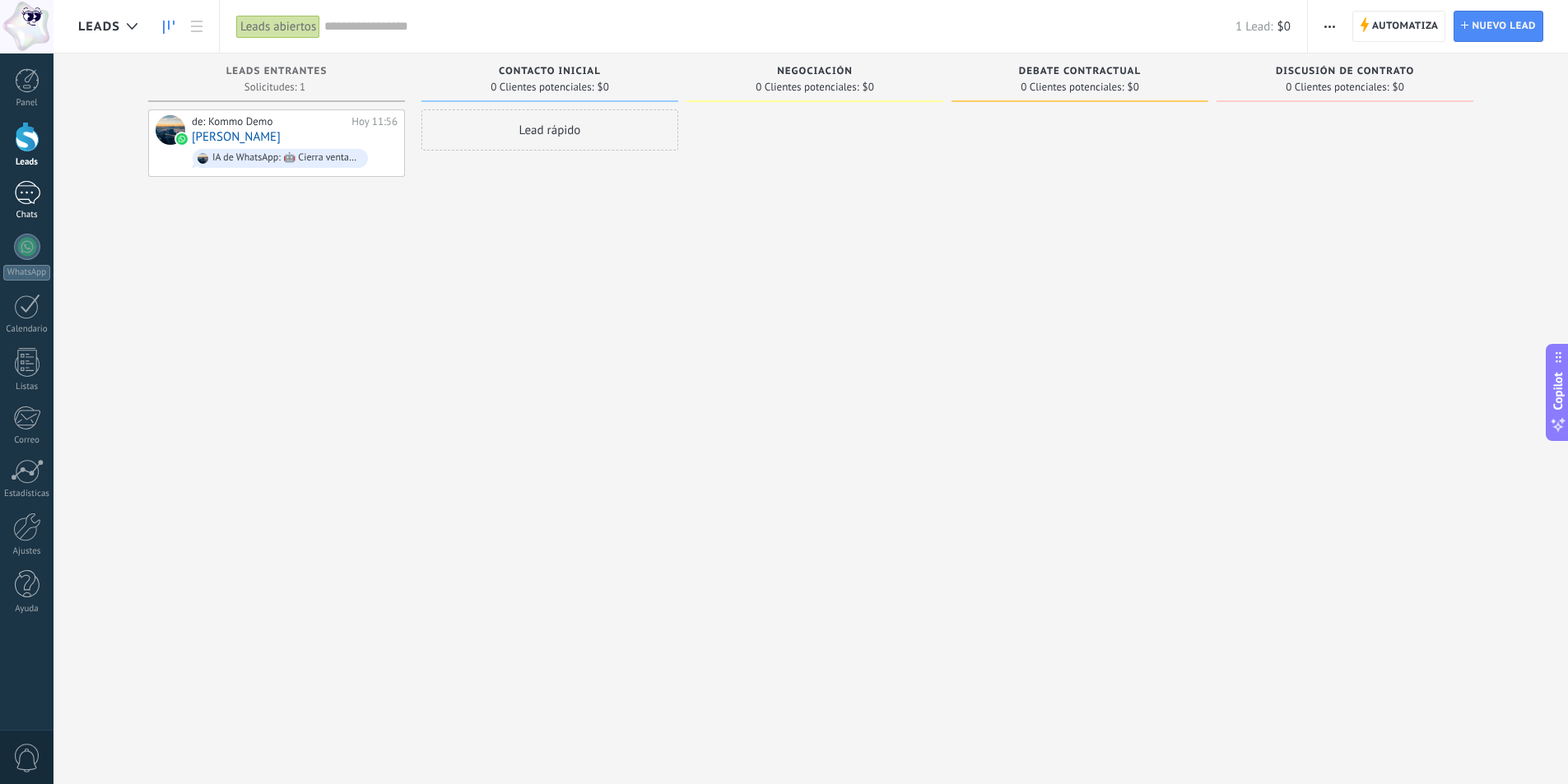
click at [26, 197] on div "1" at bounding box center [27, 193] width 27 height 24
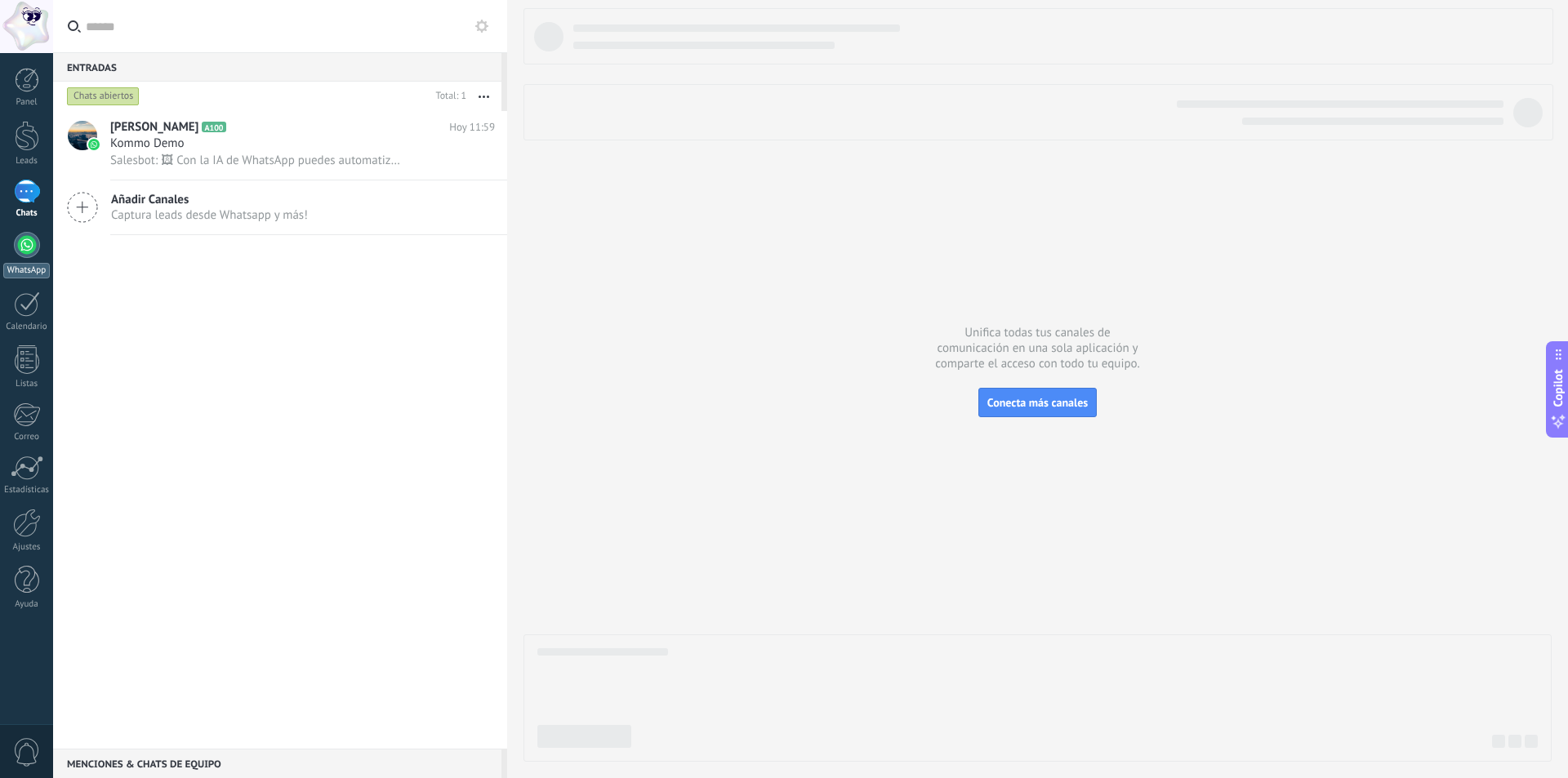
click at [30, 248] on div at bounding box center [27, 245] width 26 height 26
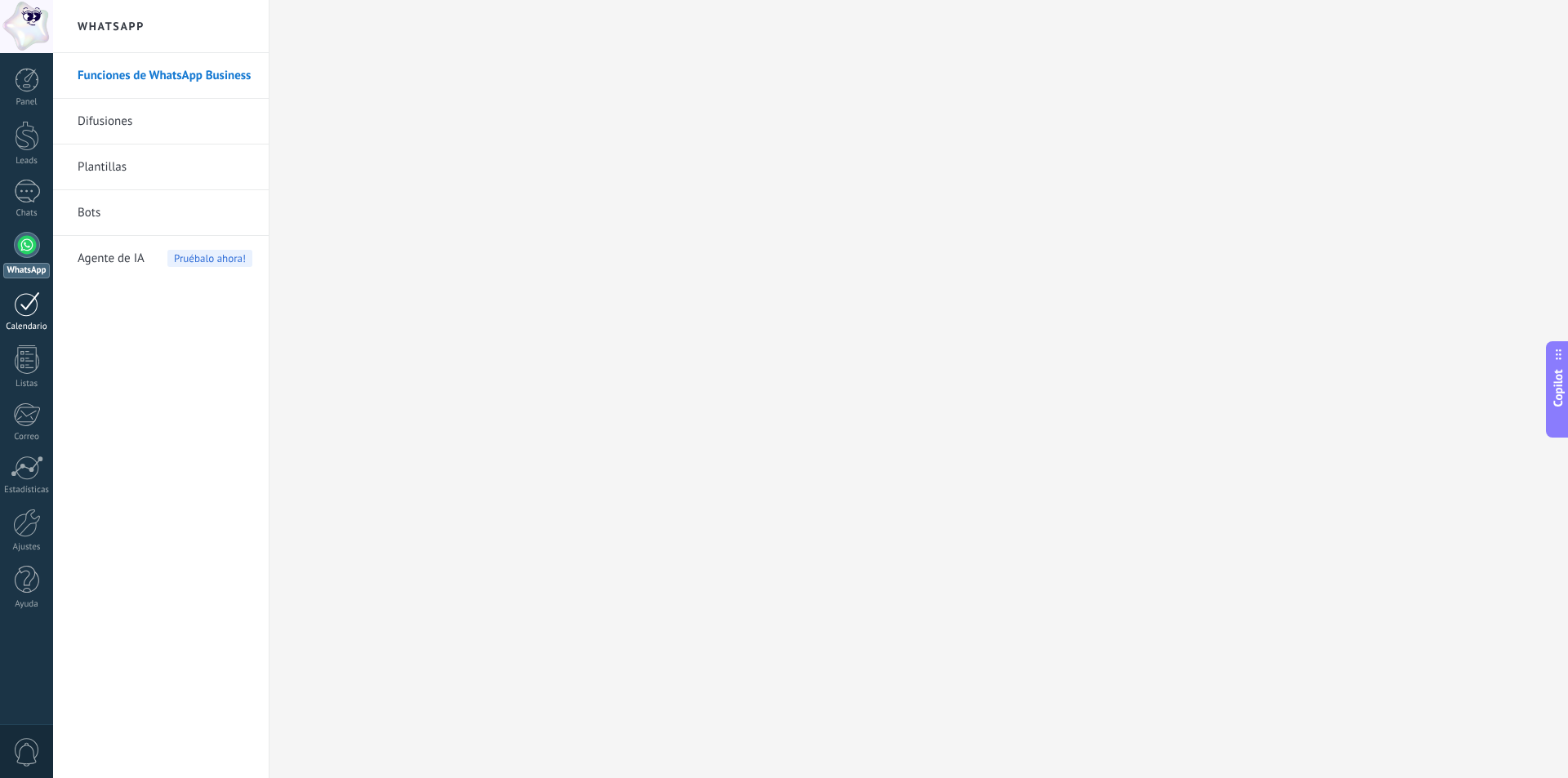
click at [26, 302] on div at bounding box center [27, 304] width 26 height 26
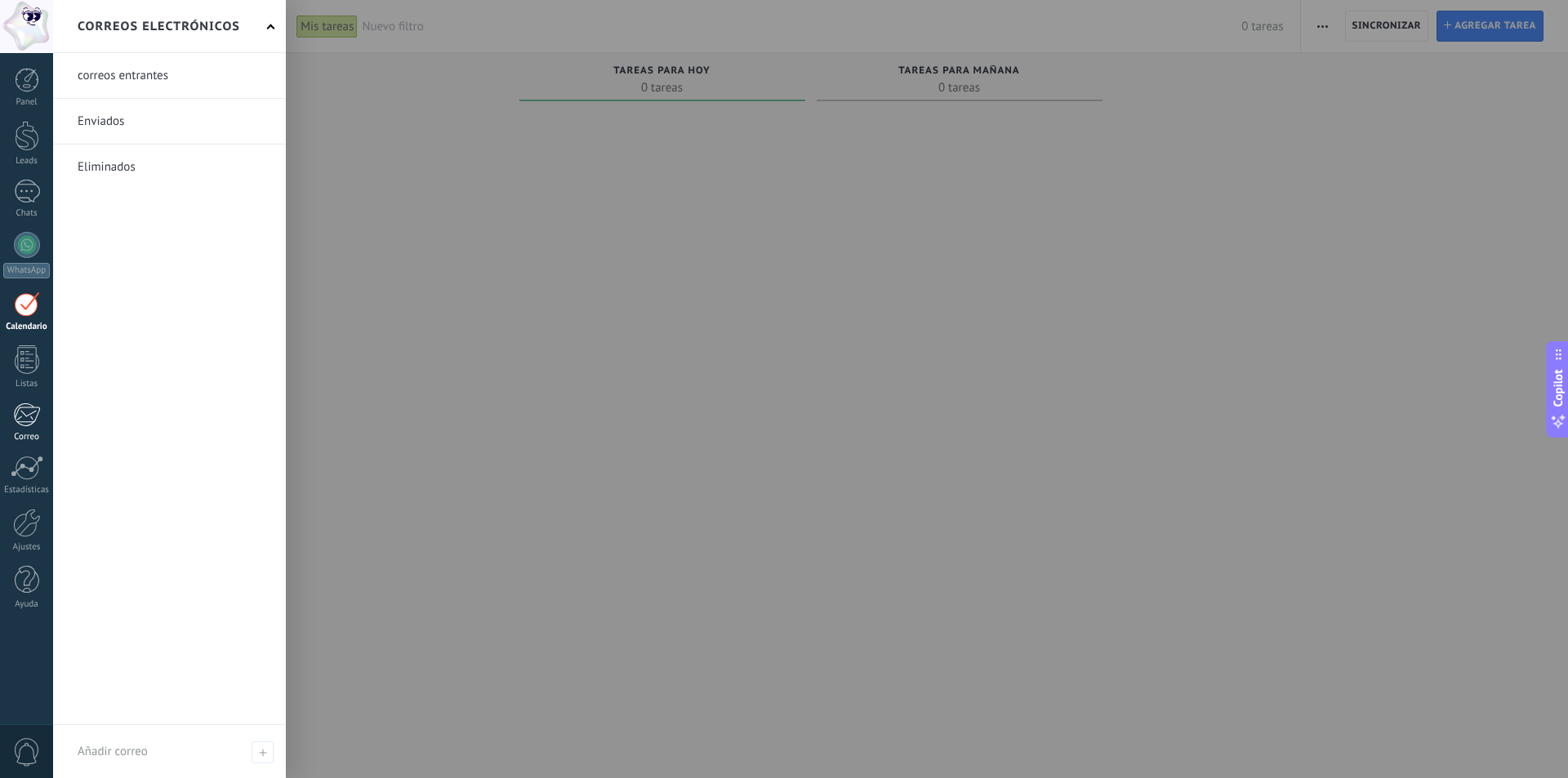
click at [27, 417] on div at bounding box center [26, 415] width 27 height 25
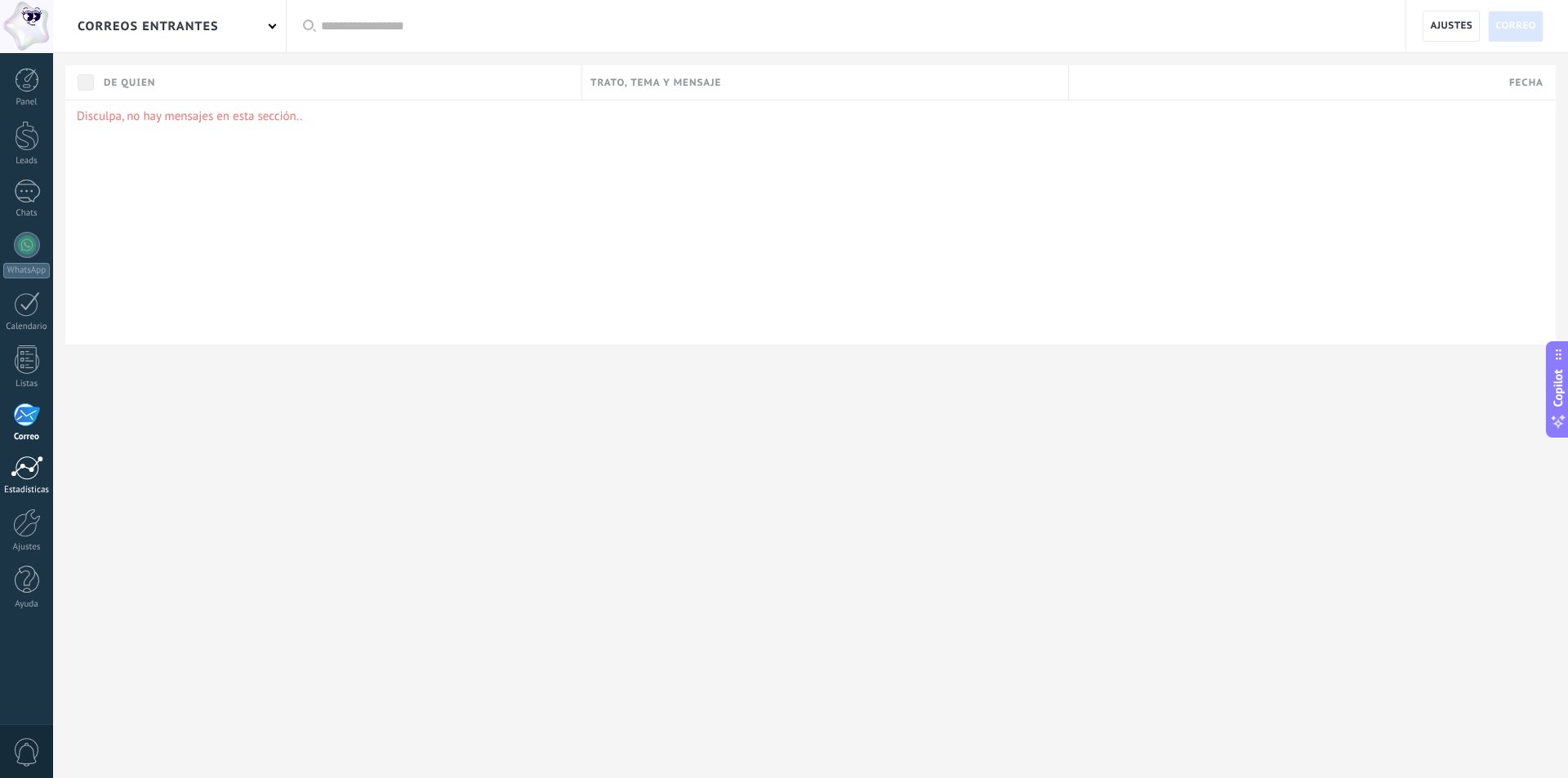
click at [27, 471] on div at bounding box center [27, 468] width 33 height 25
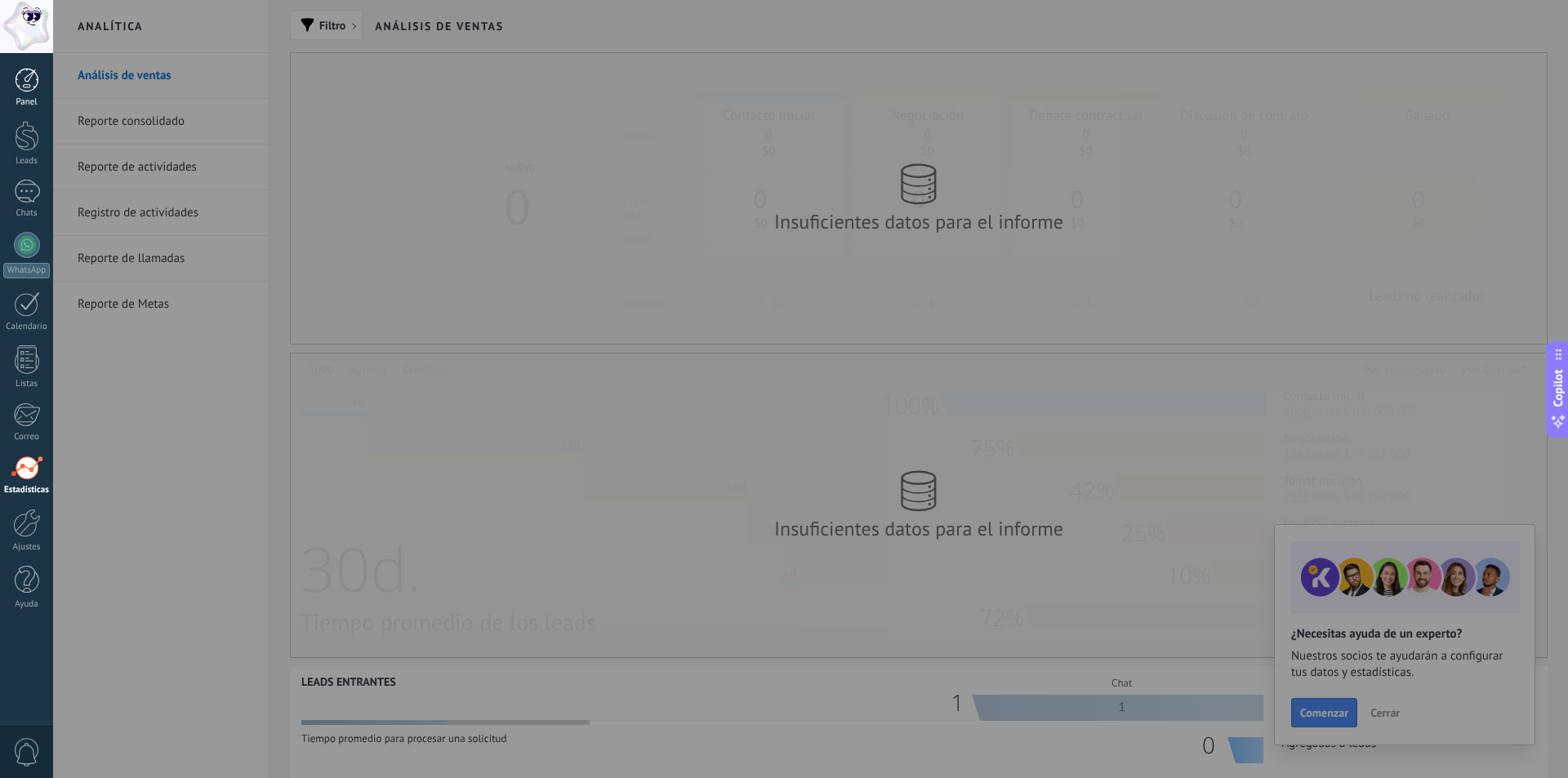
click at [25, 81] on div at bounding box center [27, 80] width 25 height 25
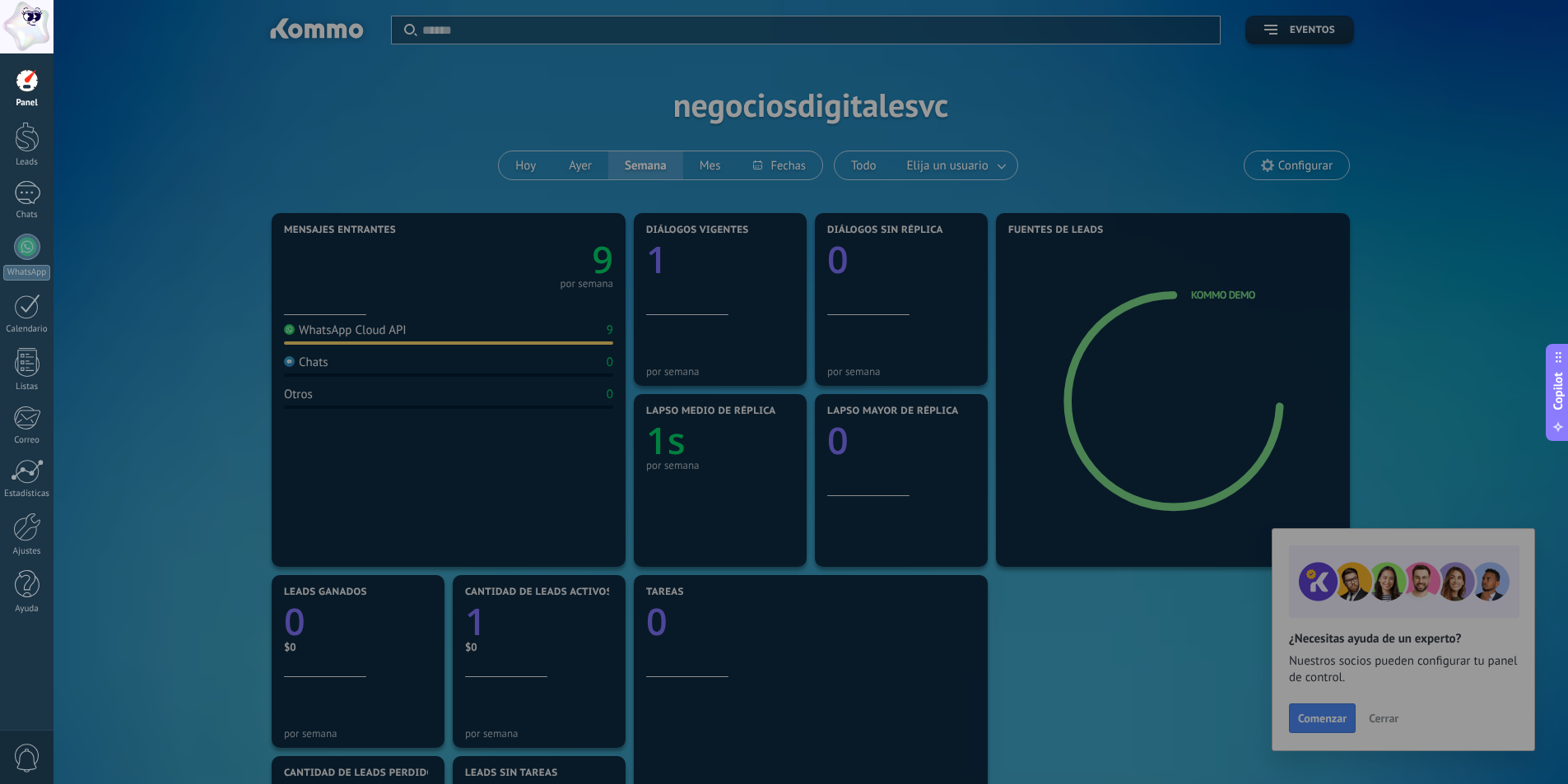
click at [153, 139] on div at bounding box center [837, 392] width 1568 height 784
click at [1158, 661] on div at bounding box center [837, 392] width 1568 height 784
click at [1003, 168] on div at bounding box center [837, 392] width 1568 height 784
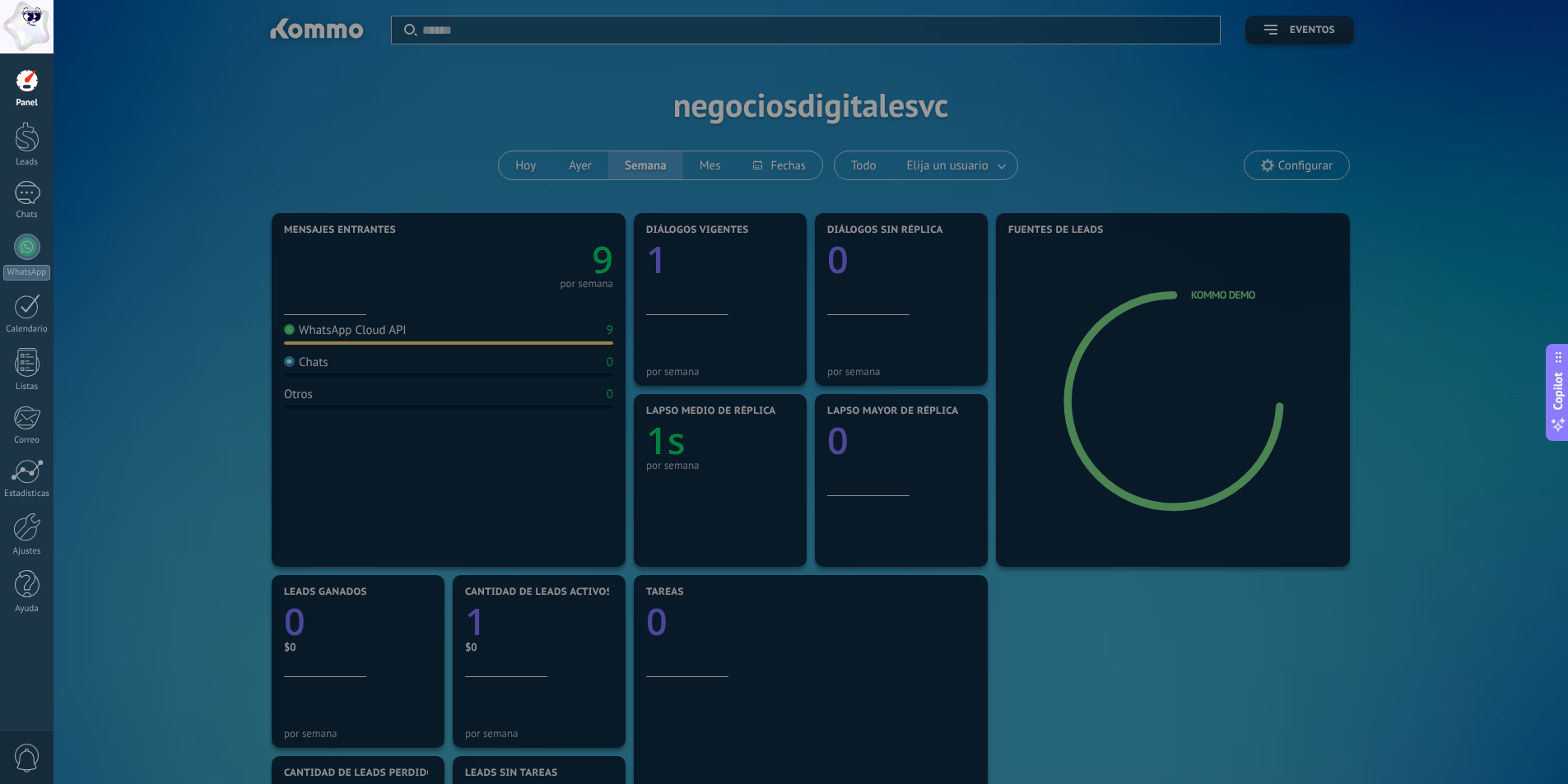
click at [973, 175] on div at bounding box center [837, 392] width 1568 height 784
click at [993, 169] on div at bounding box center [837, 392] width 1568 height 784
click at [27, 524] on div at bounding box center [27, 527] width 28 height 29
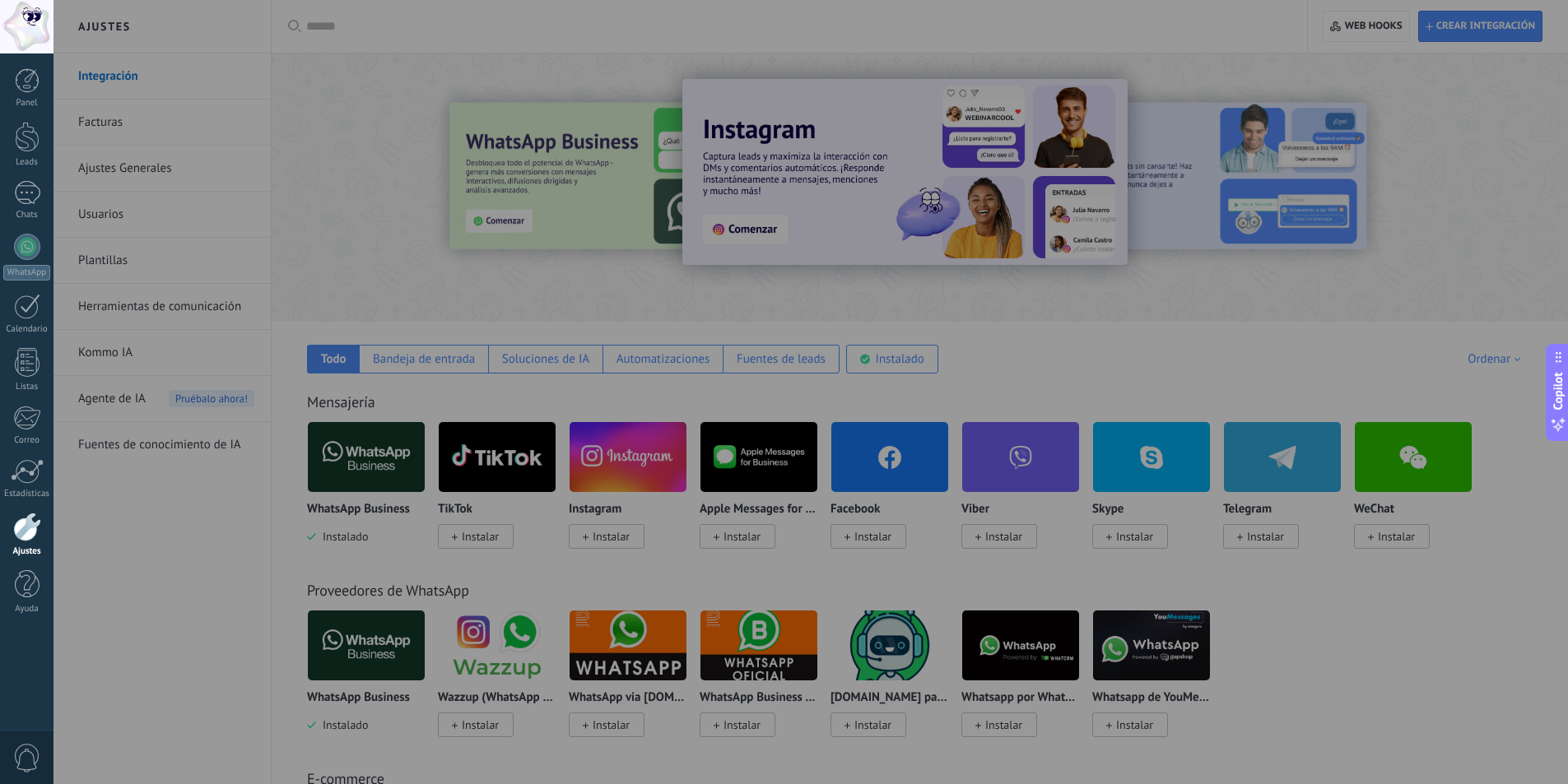
click at [1121, 82] on div at bounding box center [837, 392] width 1568 height 784
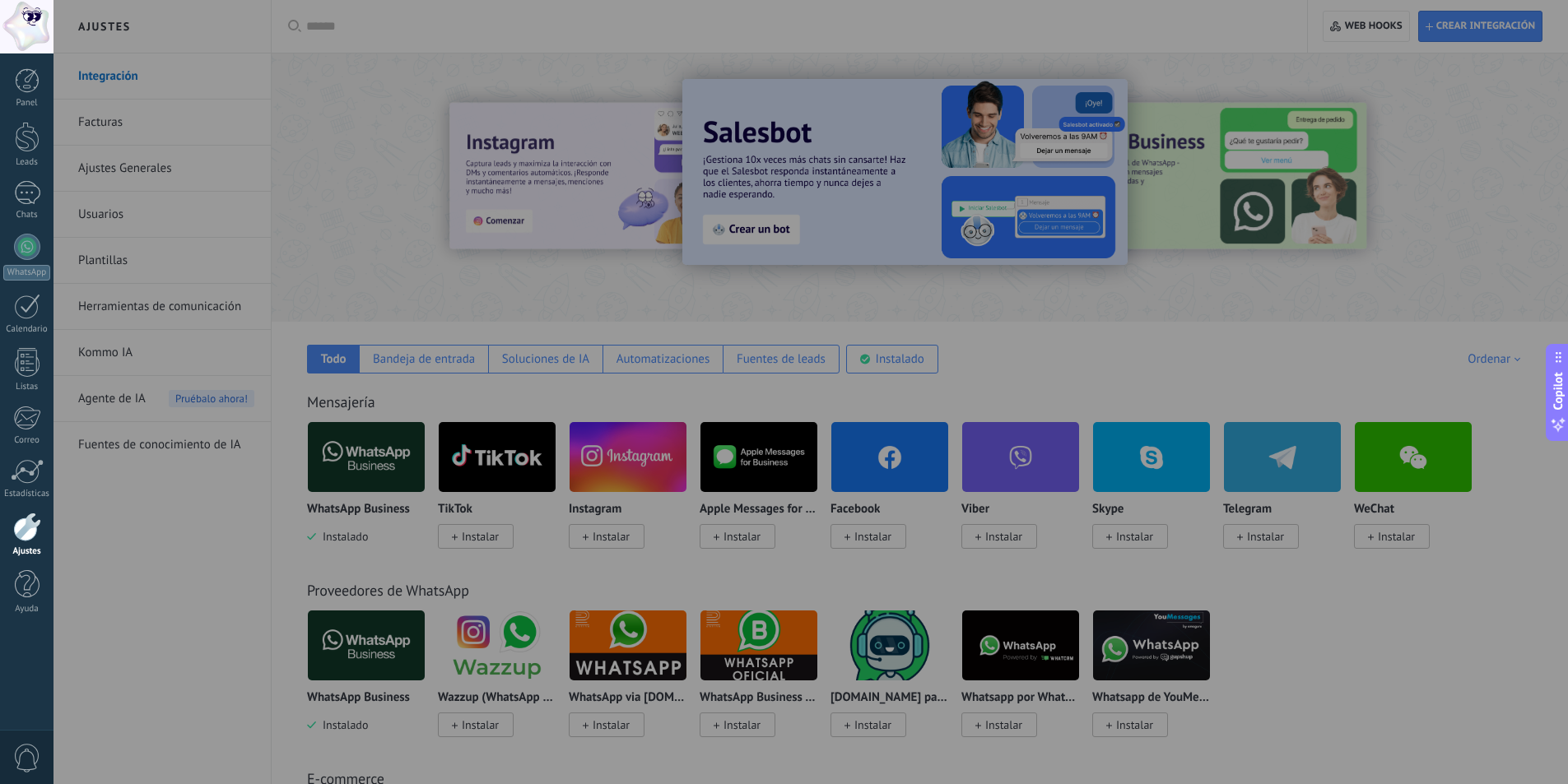
click at [133, 167] on div at bounding box center [837, 392] width 1568 height 784
click at [40, 32] on div at bounding box center [27, 27] width 53 height 53
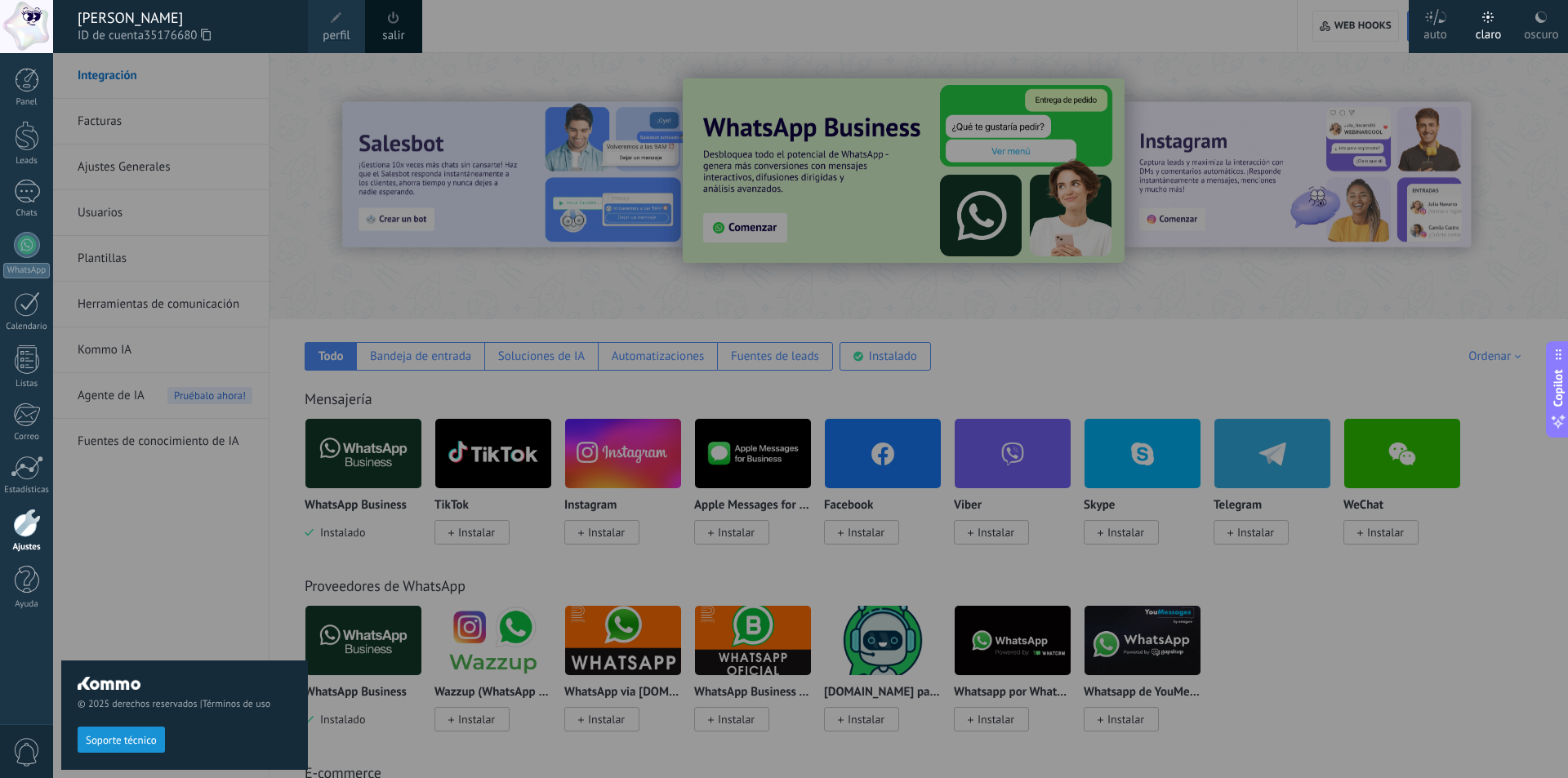
click at [29, 529] on div at bounding box center [27, 523] width 28 height 29
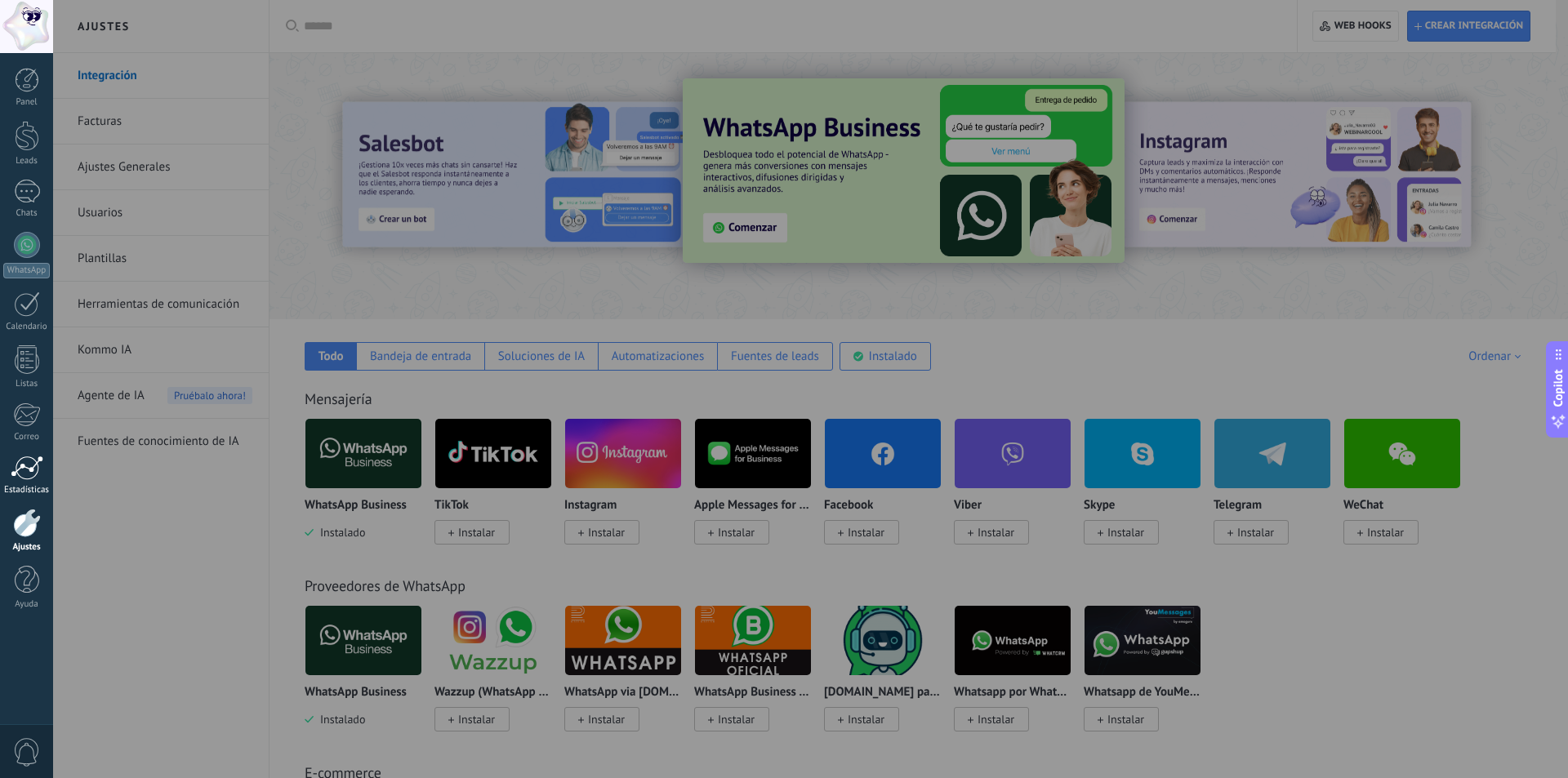
click at [37, 471] on div at bounding box center [27, 468] width 33 height 25
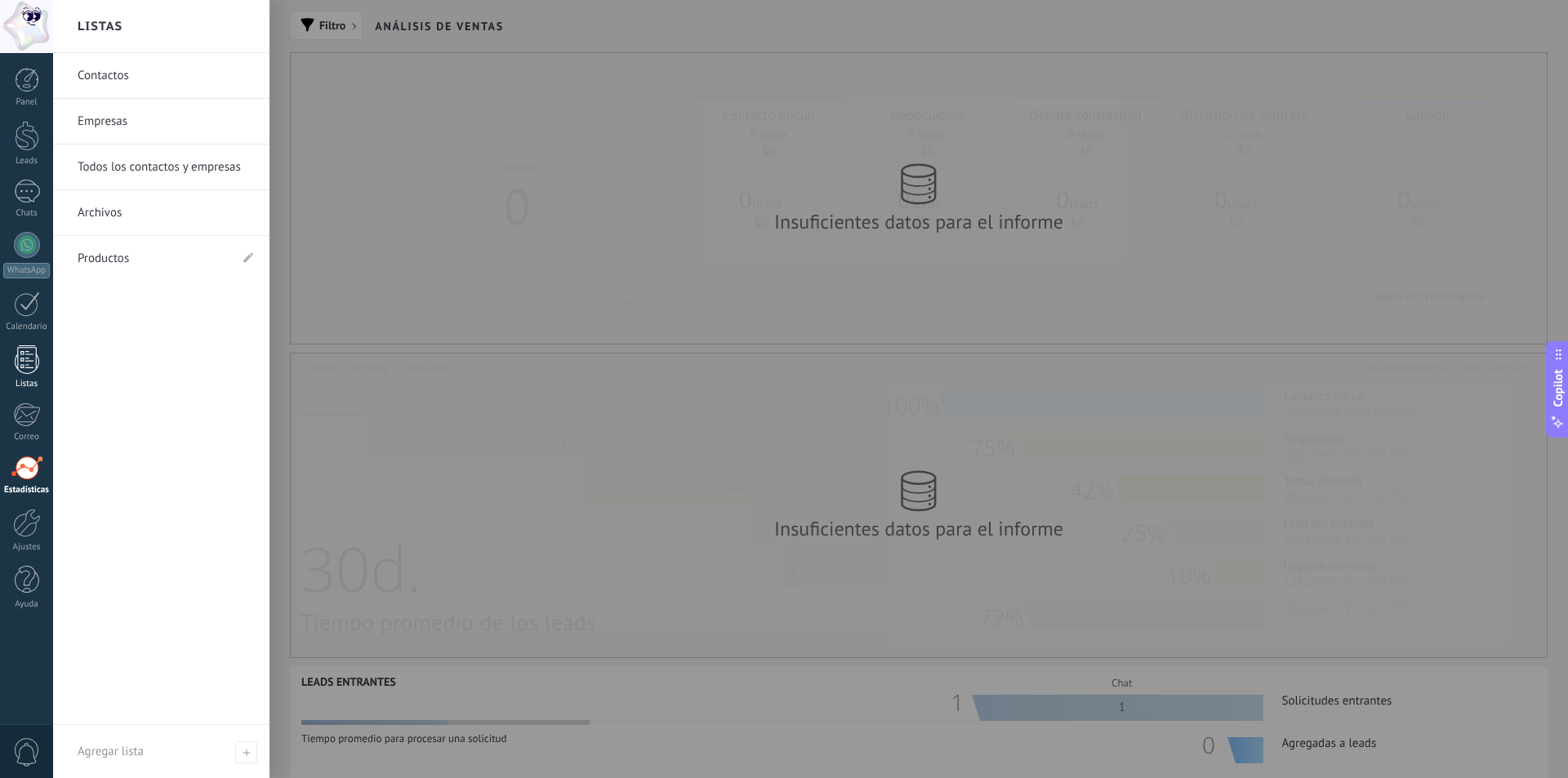
click at [29, 359] on div at bounding box center [27, 359] width 25 height 29
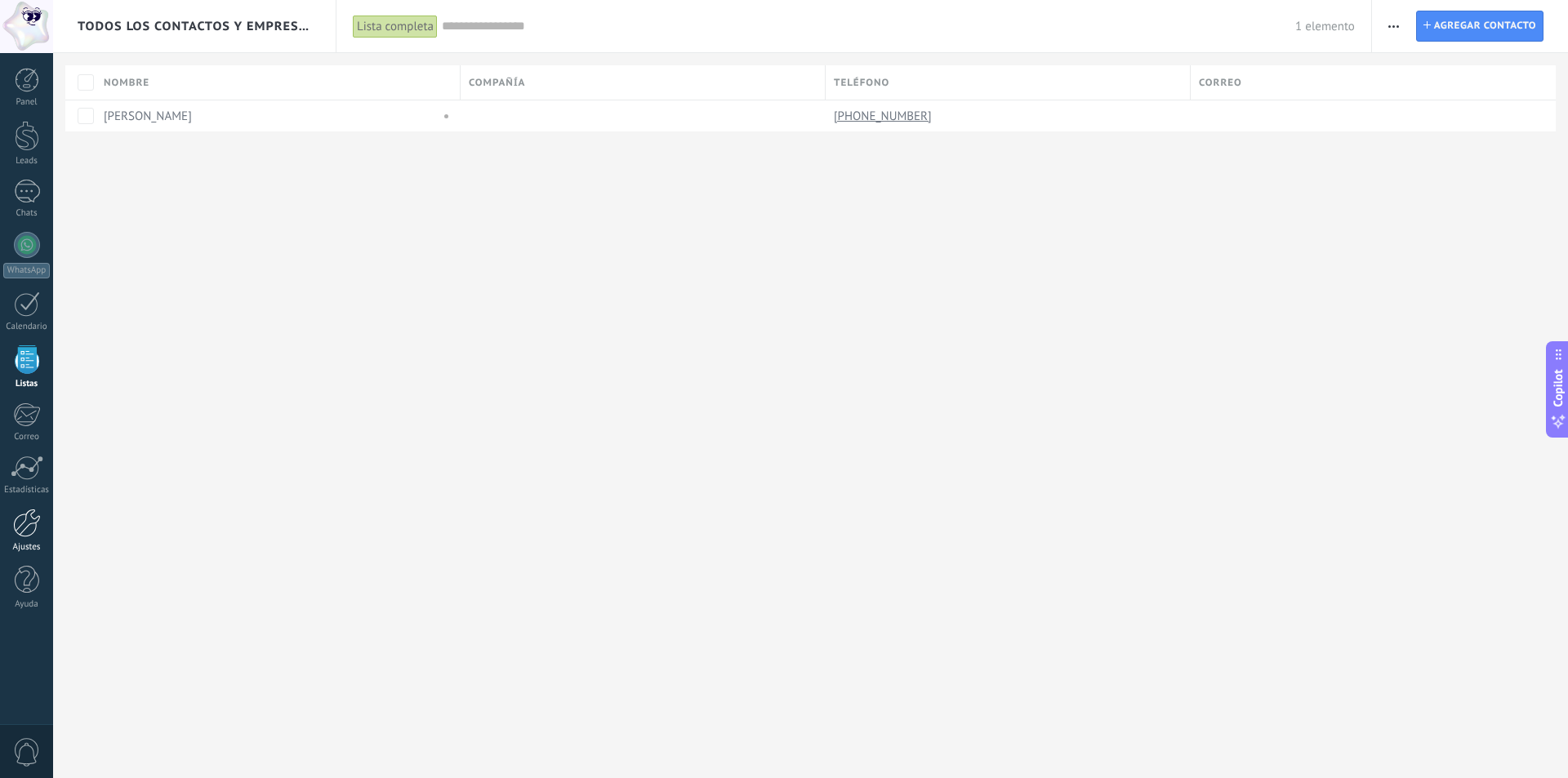
click at [29, 537] on div at bounding box center [27, 523] width 28 height 29
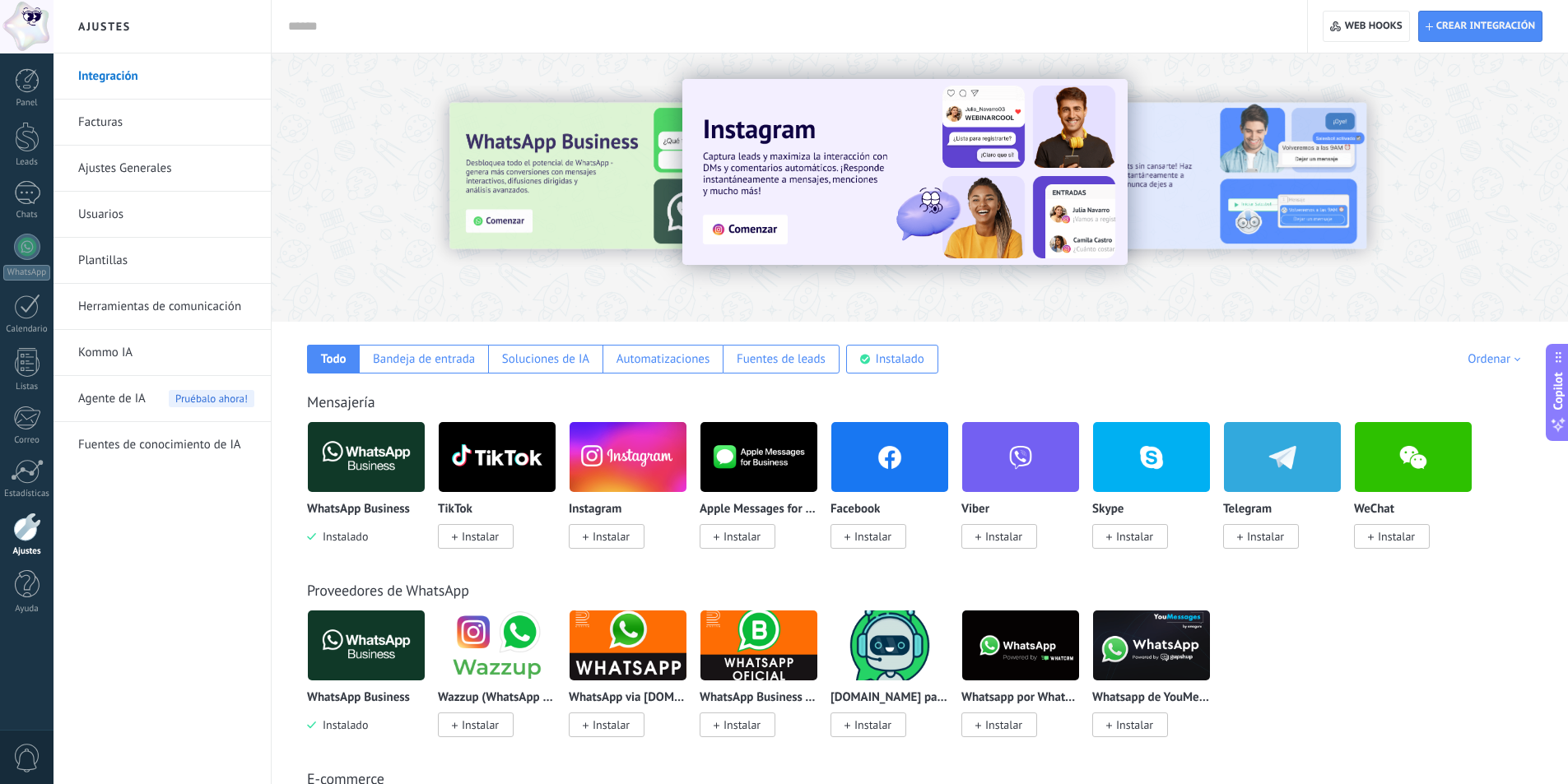
click at [160, 159] on link "Ajustes Generales" at bounding box center [166, 168] width 176 height 46
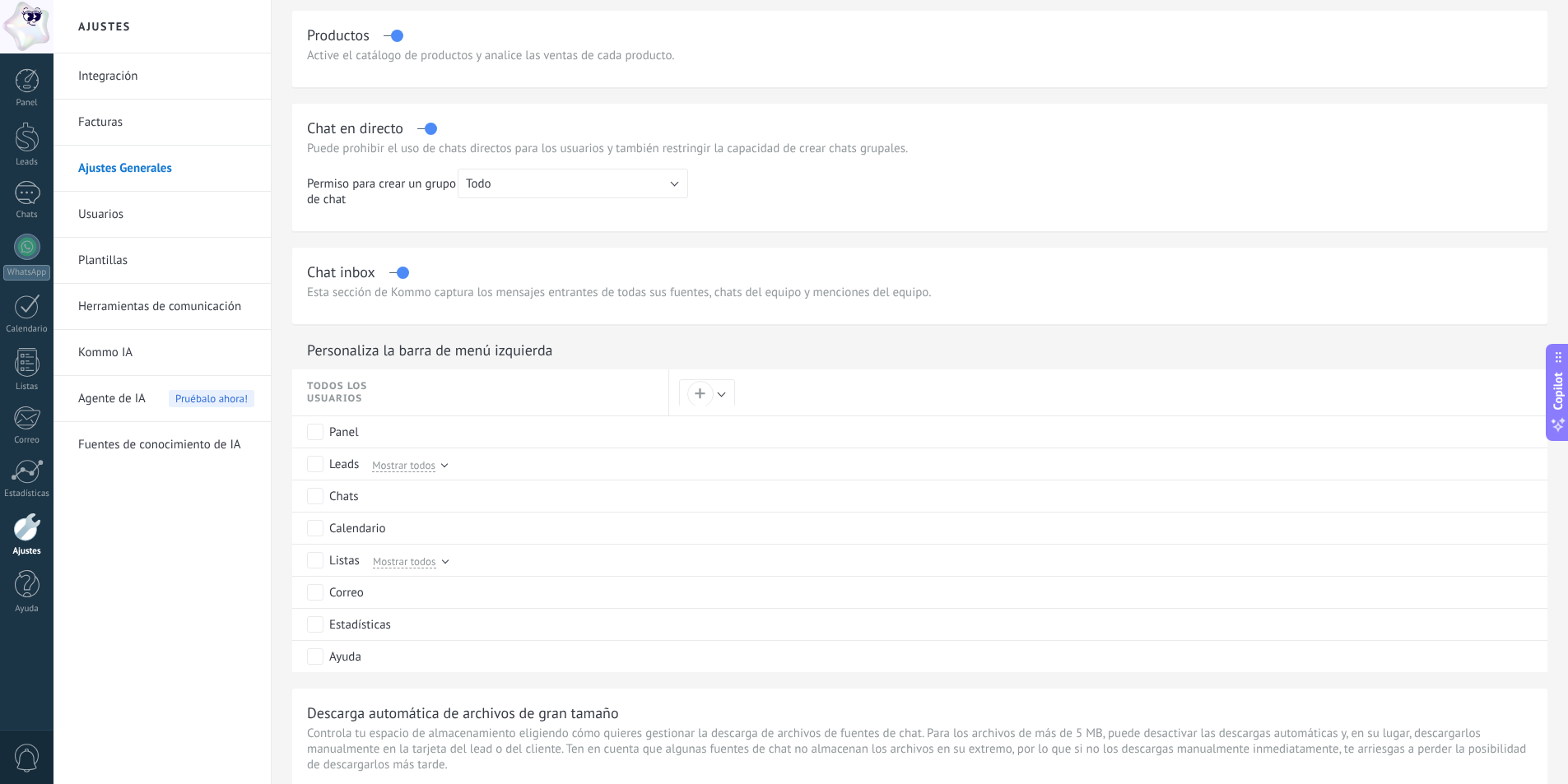
scroll to position [493, 0]
